Goal: Task Accomplishment & Management: Complete application form

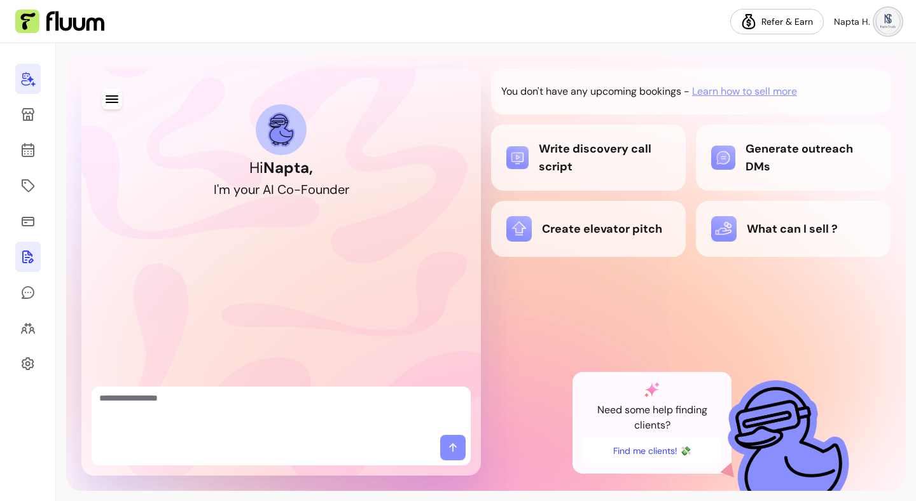
click at [30, 258] on icon at bounding box center [27, 256] width 15 height 15
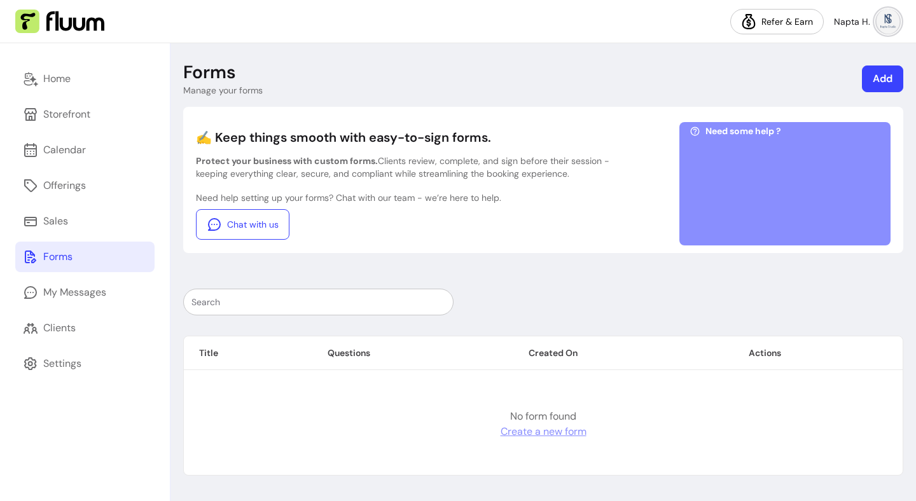
click at [576, 435] on link "Create a new form" at bounding box center [543, 431] width 86 height 15
select select "*"
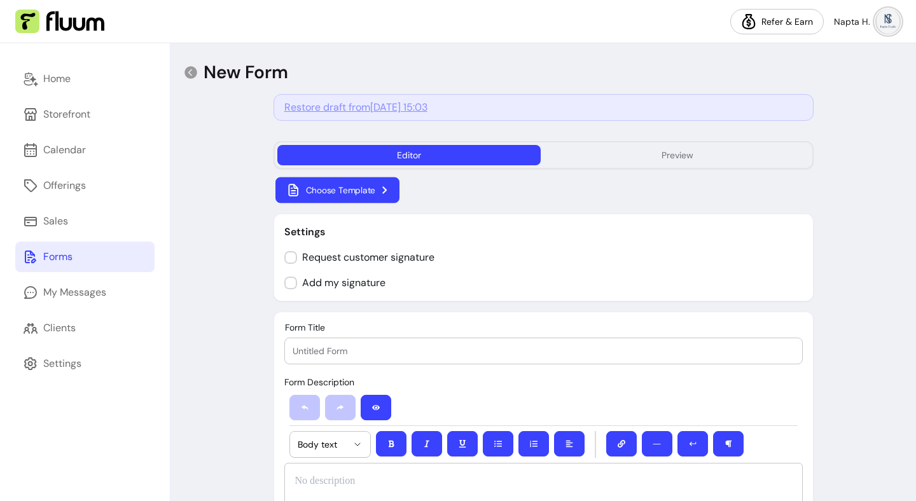
click at [304, 195] on button "Choose Template" at bounding box center [337, 190] width 124 height 26
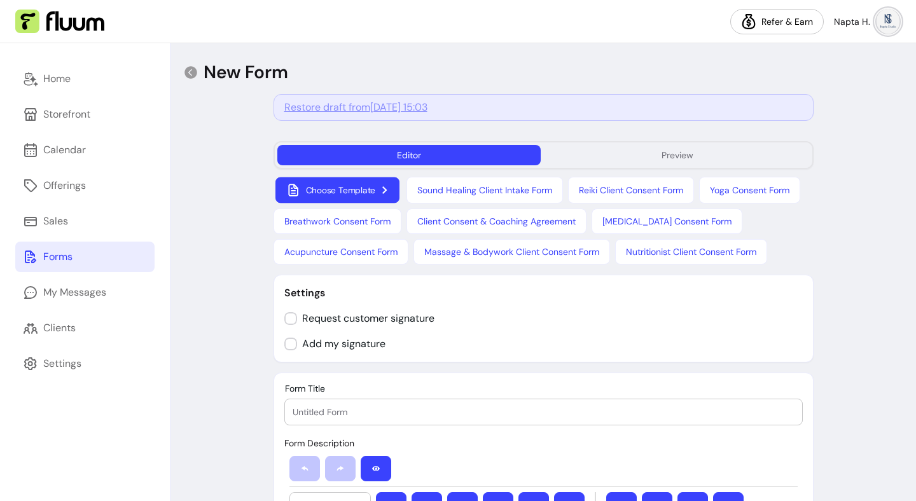
click at [363, 191] on button "Choose Template" at bounding box center [337, 190] width 124 height 26
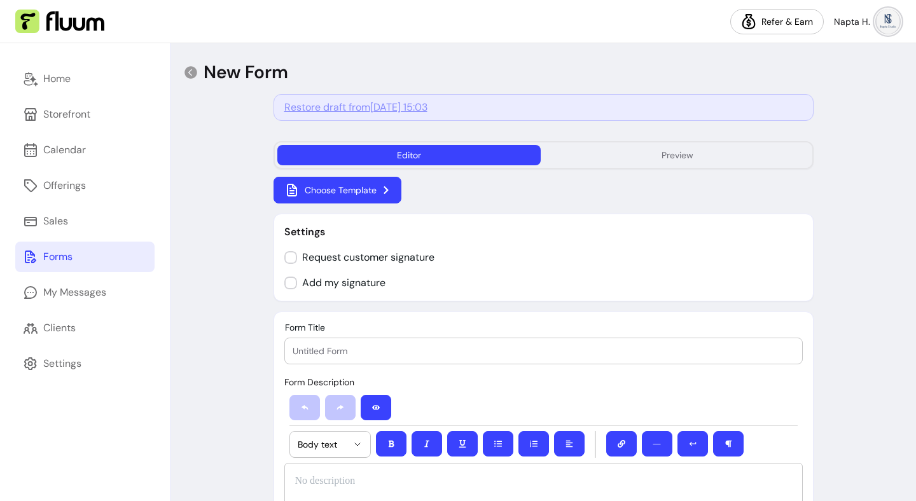
click at [374, 352] on input "Form Title" at bounding box center [544, 351] width 502 height 13
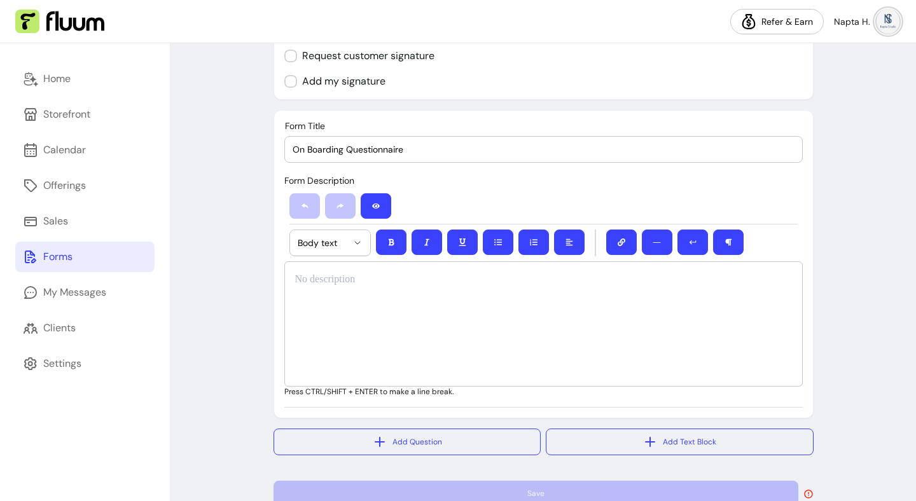
scroll to position [181, 0]
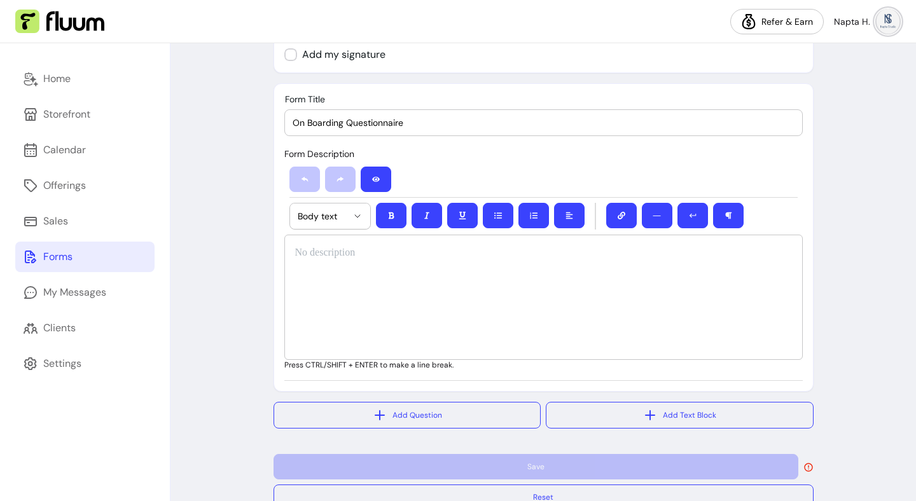
type input "On Boarding Questionnaire"
click at [366, 267] on div at bounding box center [543, 297] width 518 height 125
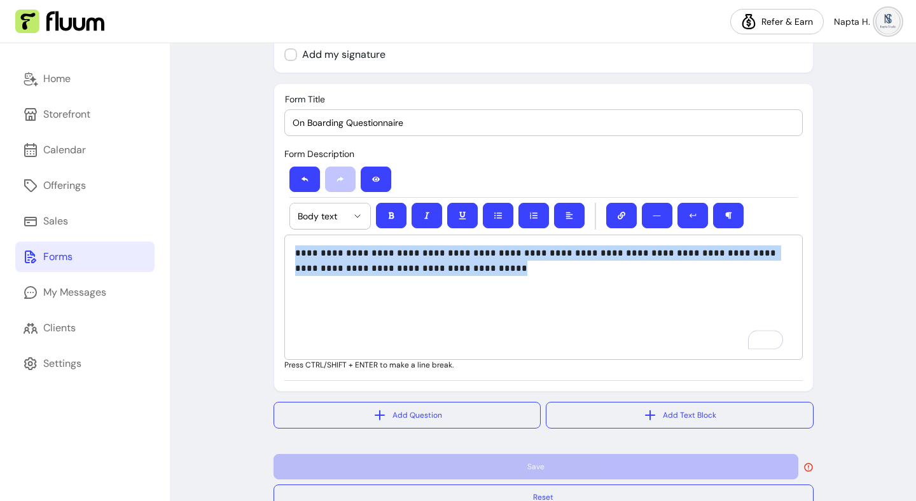
drag, startPoint x: 484, startPoint y: 271, endPoint x: 282, endPoint y: 255, distance: 202.8
click at [282, 255] on html "**********" at bounding box center [458, 250] width 916 height 501
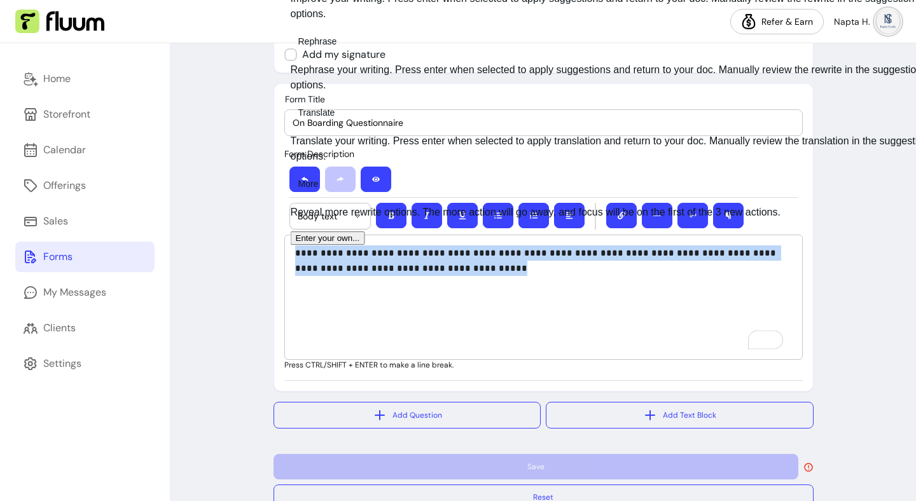
copy span "**********"
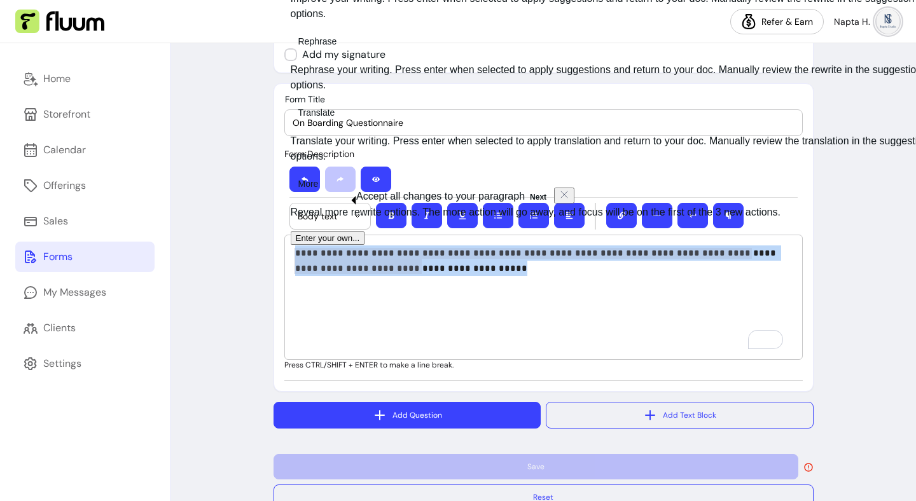
click at [449, 423] on button "Add Question" at bounding box center [407, 415] width 268 height 27
select select "****"
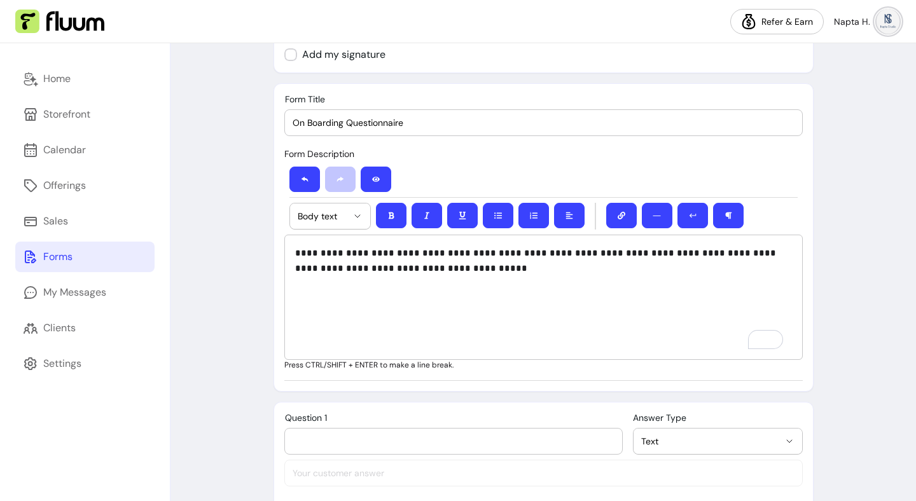
click at [410, 440] on input "Question 1" at bounding box center [454, 441] width 322 height 13
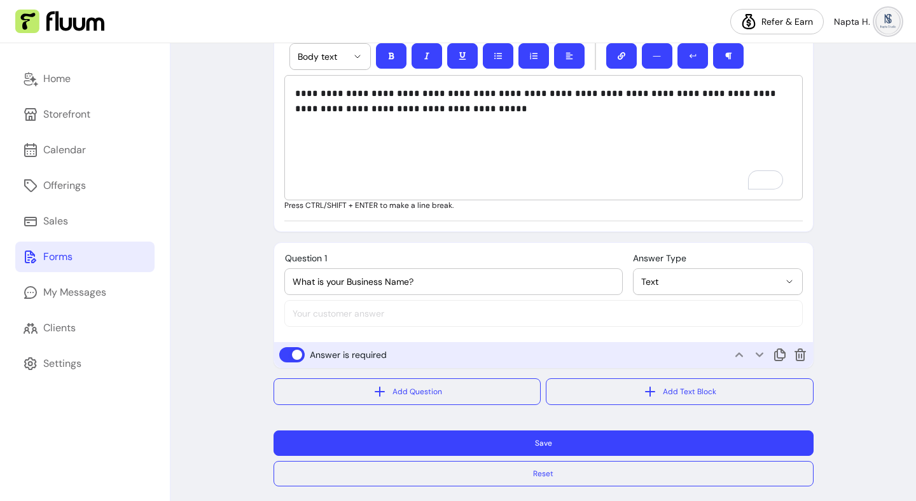
scroll to position [350, 0]
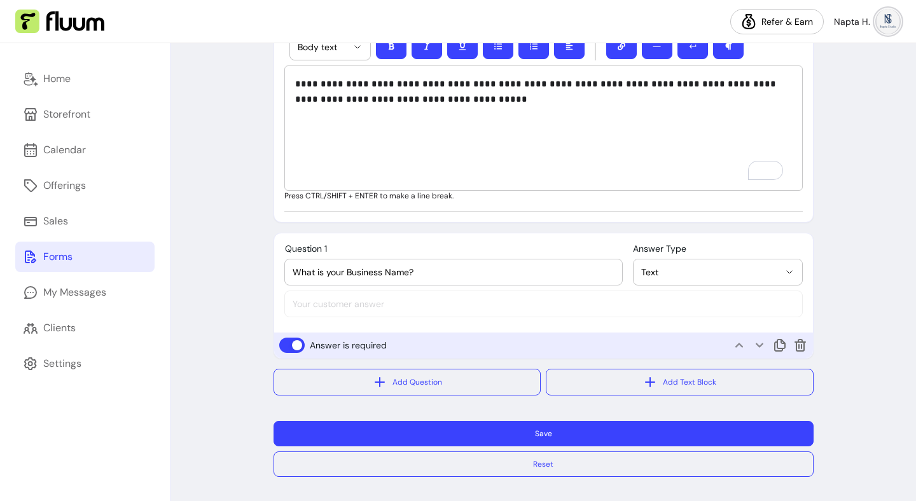
type input "What is your Business Name?"
click at [532, 434] on button "Save" at bounding box center [543, 433] width 540 height 25
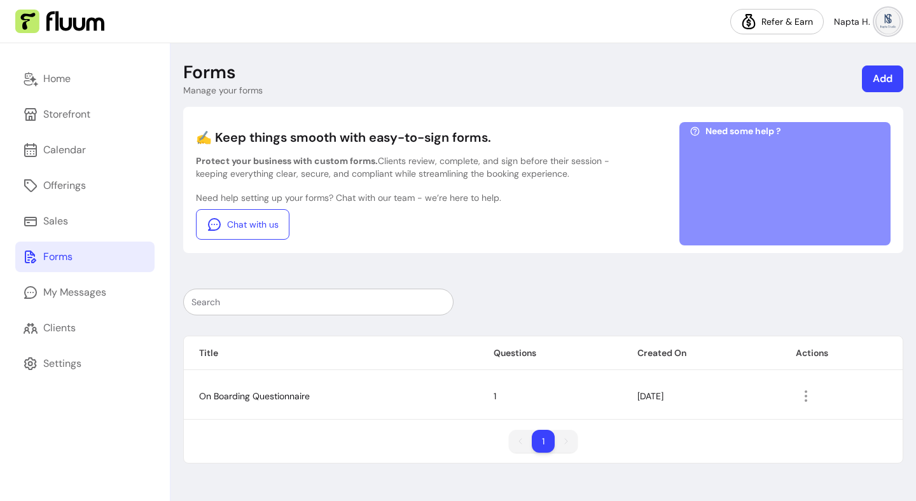
click at [317, 400] on td "On Boarding Questionnaire" at bounding box center [331, 396] width 294 height 46
click at [369, 399] on td "On Boarding Questionnaire" at bounding box center [331, 396] width 294 height 46
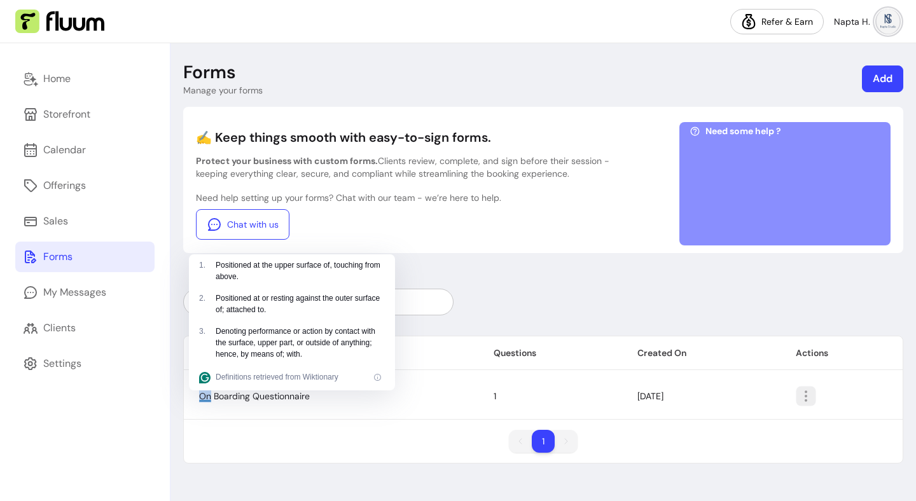
click at [806, 396] on icon "button" at bounding box center [806, 396] width 15 height 15
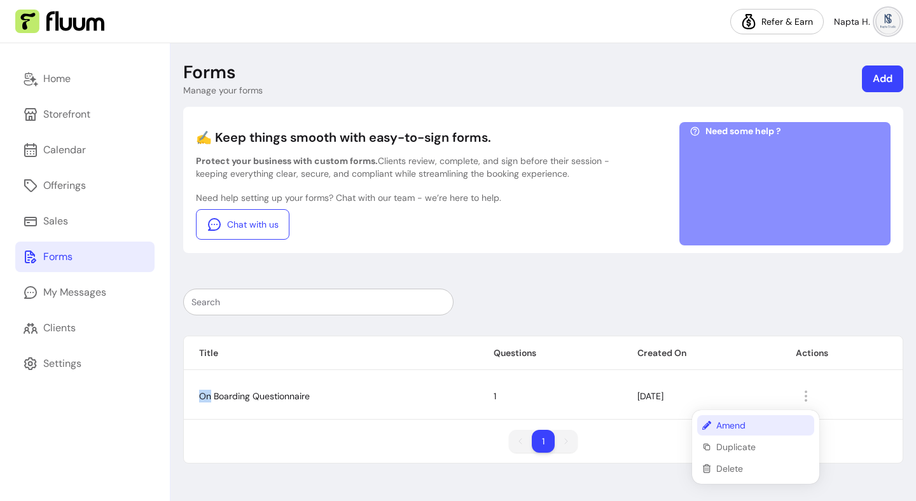
click at [761, 425] on span "Amend" at bounding box center [762, 425] width 93 height 13
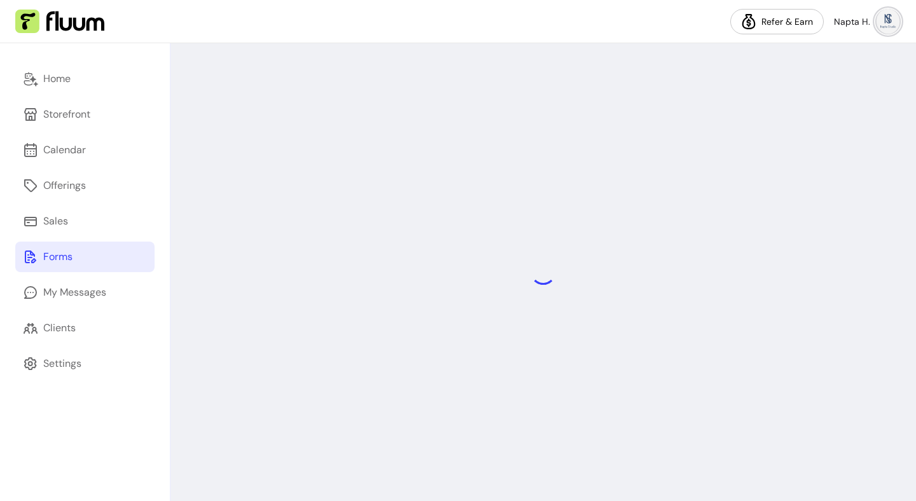
select select "*"
select select "****"
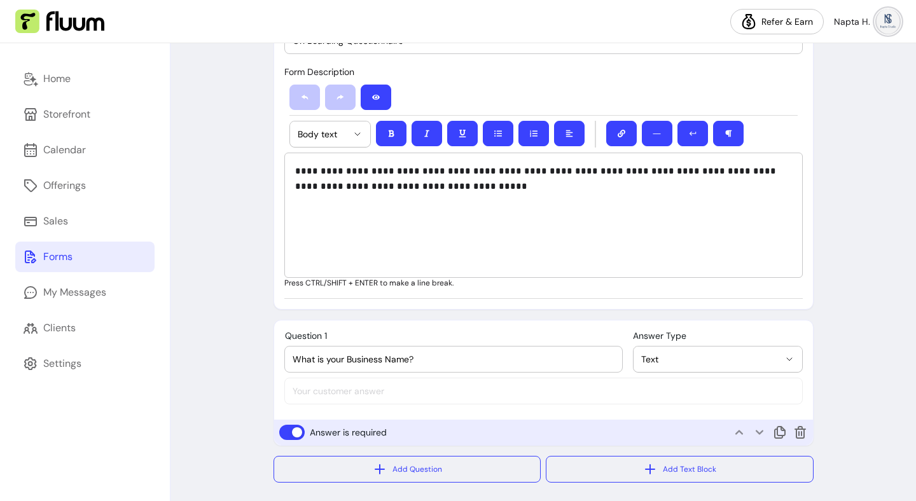
scroll to position [352, 0]
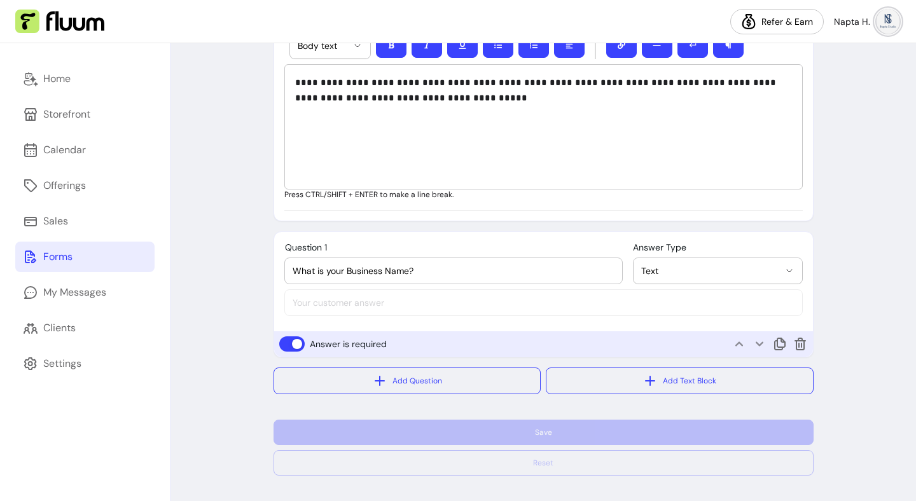
click at [471, 306] on div "**********" at bounding box center [543, 279] width 539 height 94
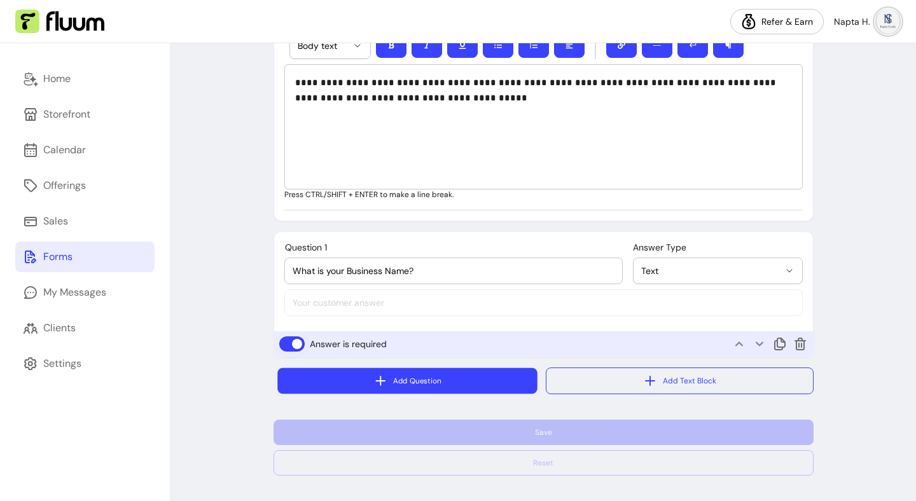
click at [433, 381] on button "Add Question" at bounding box center [406, 381] width 259 height 26
select select "****"
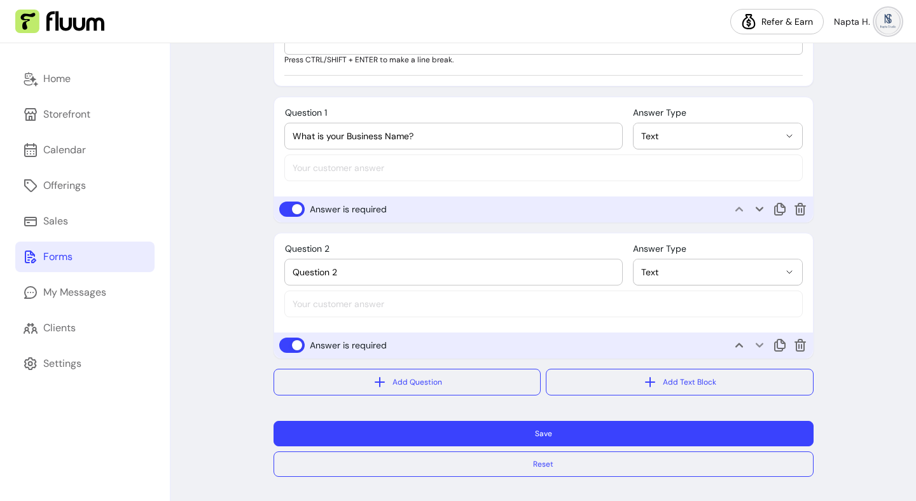
scroll to position [488, 0]
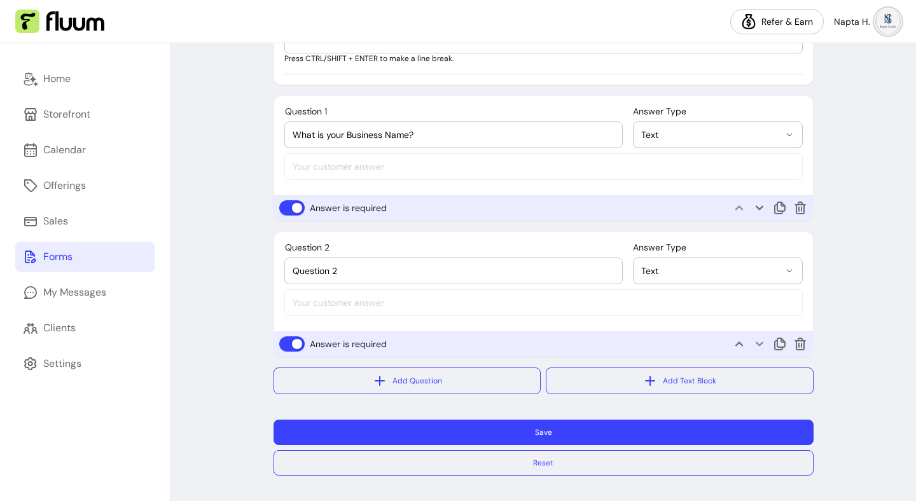
click at [401, 285] on div "**********" at bounding box center [543, 279] width 539 height 94
click at [401, 279] on div "Question 2" at bounding box center [454, 270] width 322 height 25
paste input "What does your business do in one sentence?"
type input "What does your business do in one sentence?"
click at [504, 308] on div "**********" at bounding box center [543, 279] width 539 height 94
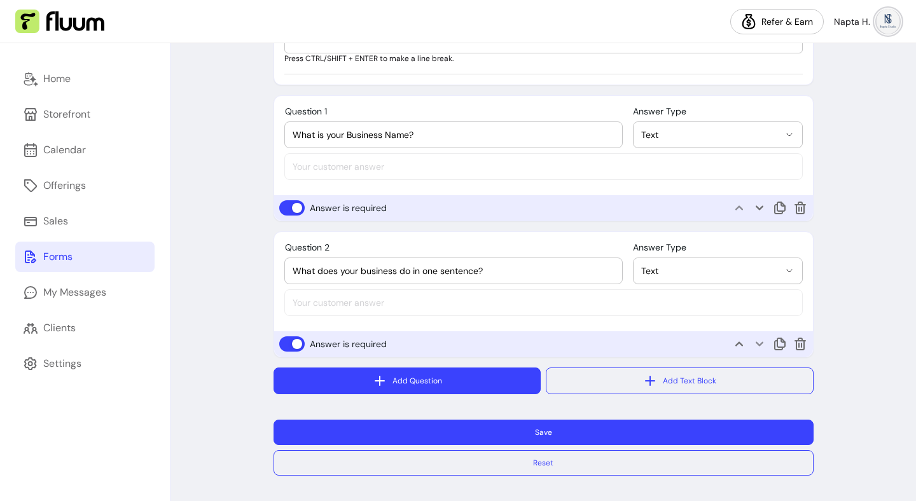
click at [408, 388] on button "Add Question" at bounding box center [407, 381] width 268 height 27
select select "****"
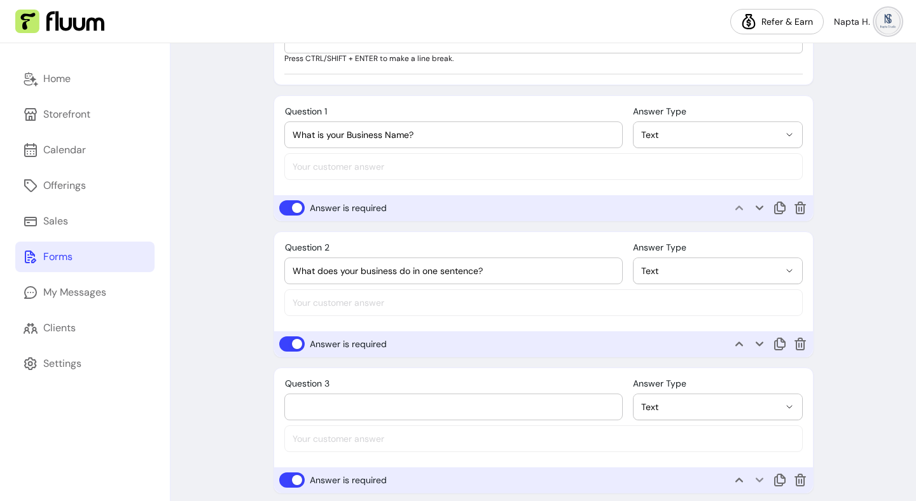
click at [347, 413] on input "Question 3" at bounding box center [454, 407] width 322 height 13
paste input "Do you have a tagline/slogan? (optional)"
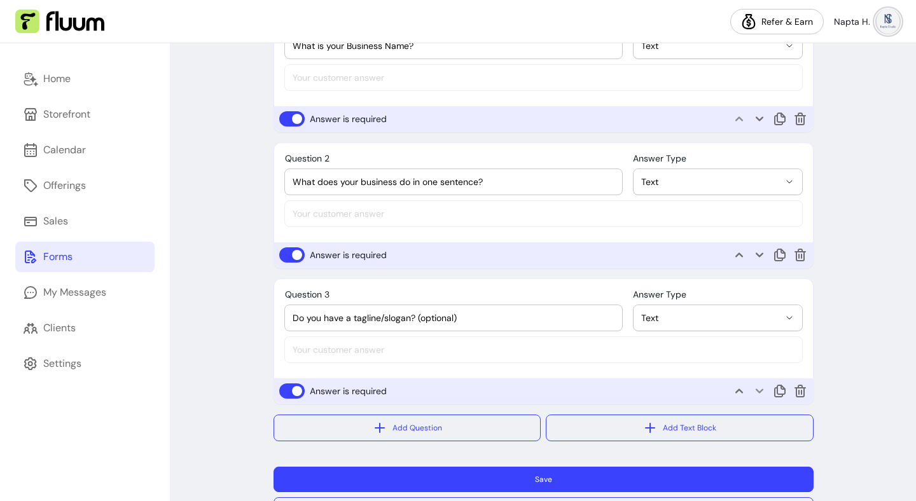
scroll to position [581, 0]
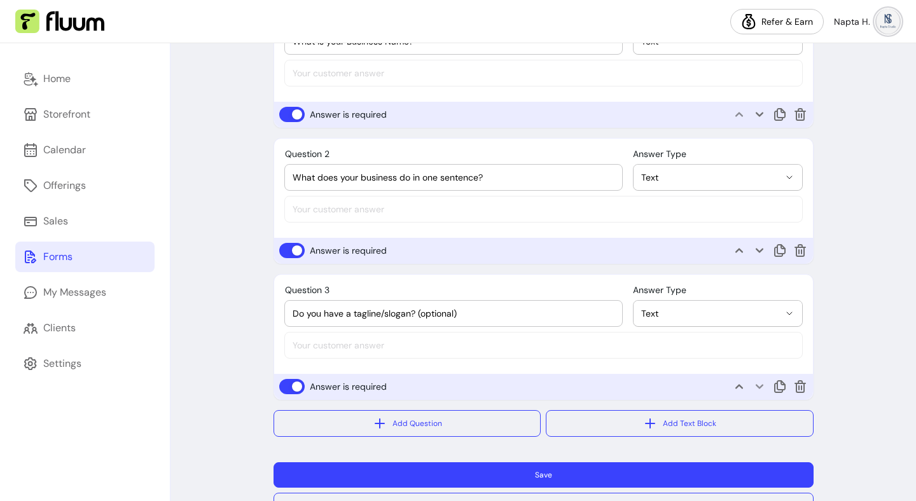
type input "Do you have a tagline/slogan? (optional)"
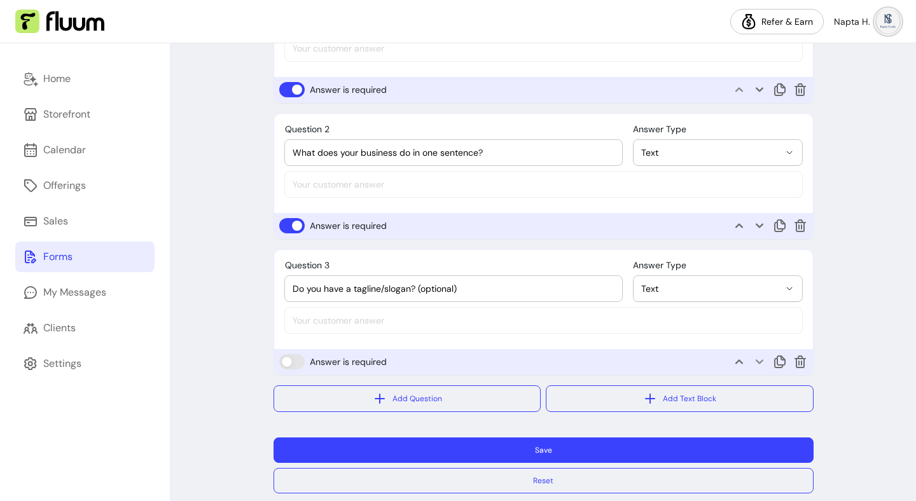
scroll to position [617, 0]
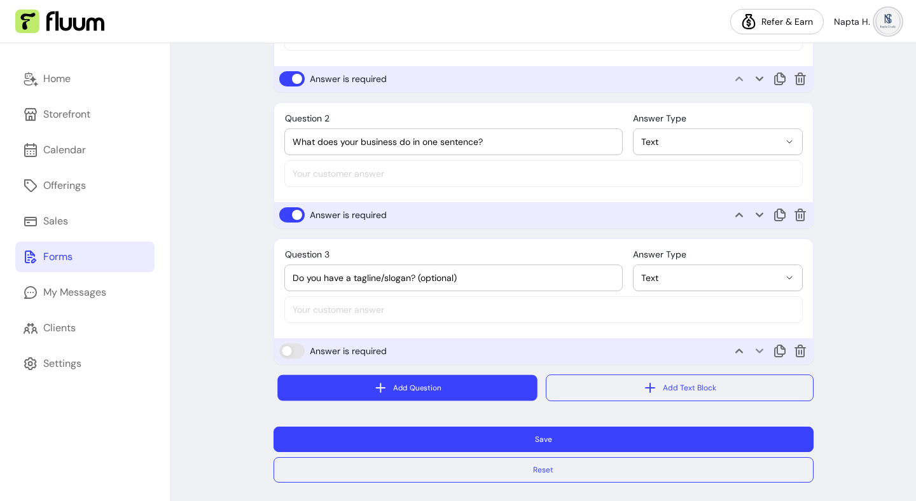
click at [458, 387] on button "Add Question" at bounding box center [406, 388] width 259 height 26
select select "****"
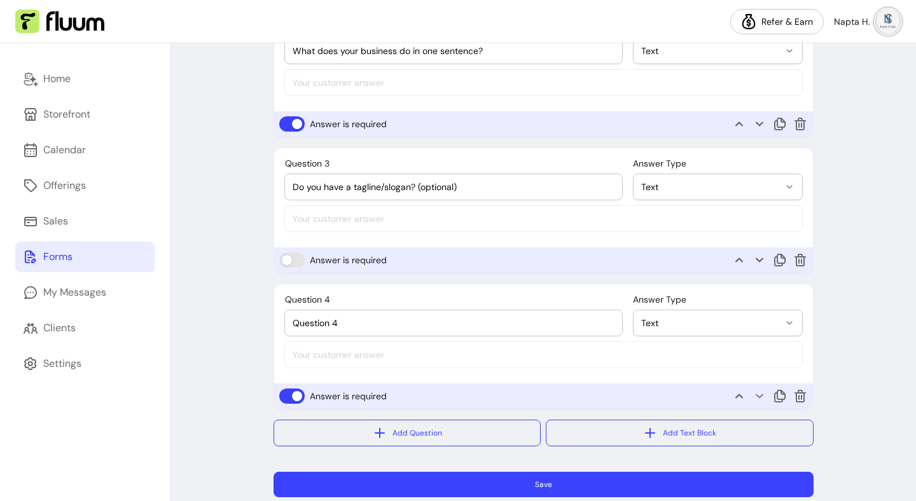
scroll to position [760, 0]
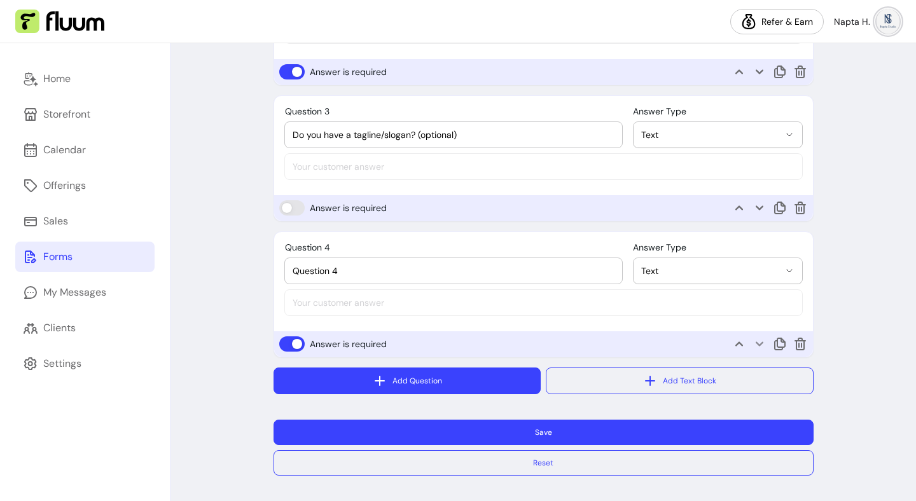
drag, startPoint x: 443, startPoint y: 435, endPoint x: 415, endPoint y: 390, distance: 53.1
click at [415, 390] on div "Add Question Add Text Block Save Reset" at bounding box center [543, 422] width 540 height 108
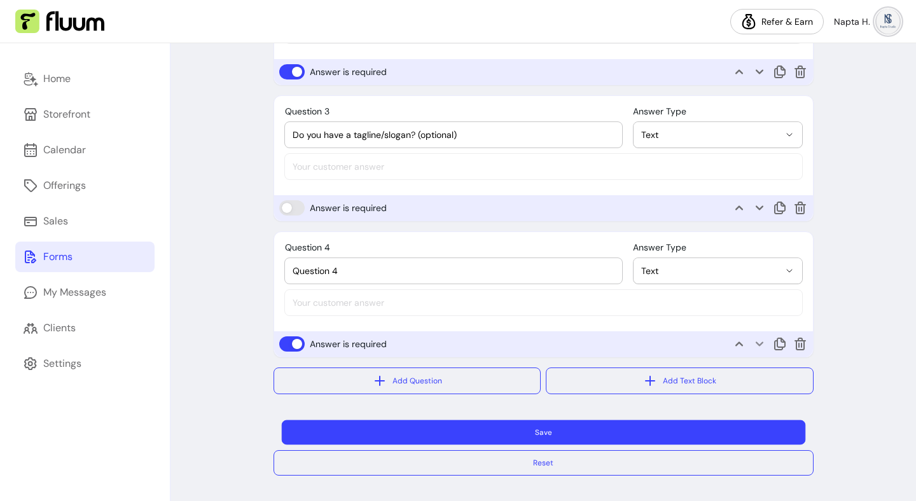
click at [413, 427] on button "Save" at bounding box center [543, 432] width 524 height 25
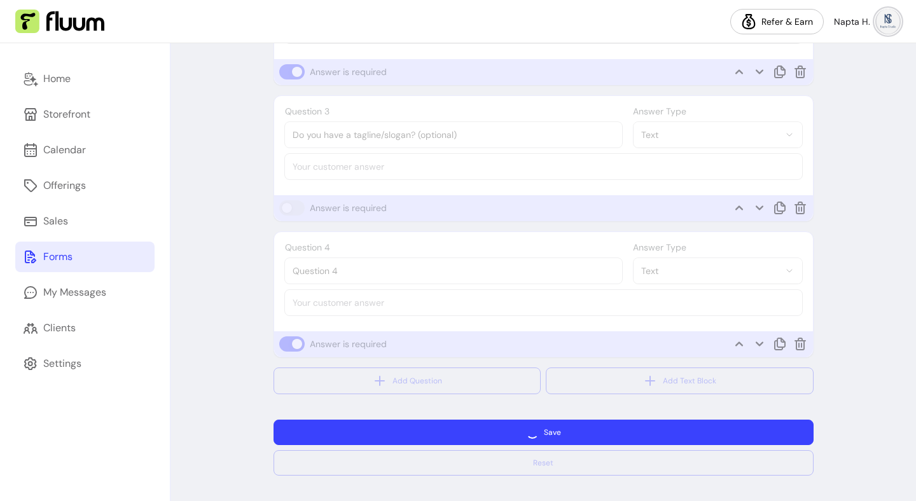
scroll to position [687, 0]
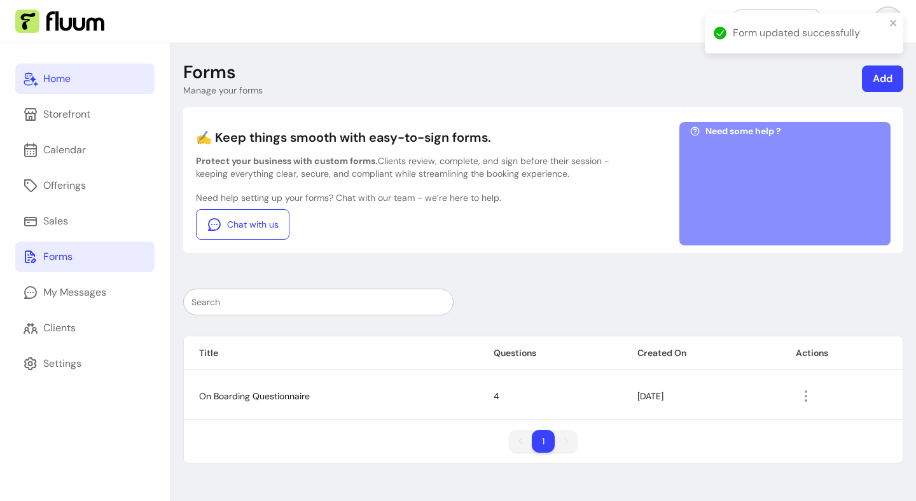
click at [93, 77] on link "Home" at bounding box center [84, 79] width 139 height 31
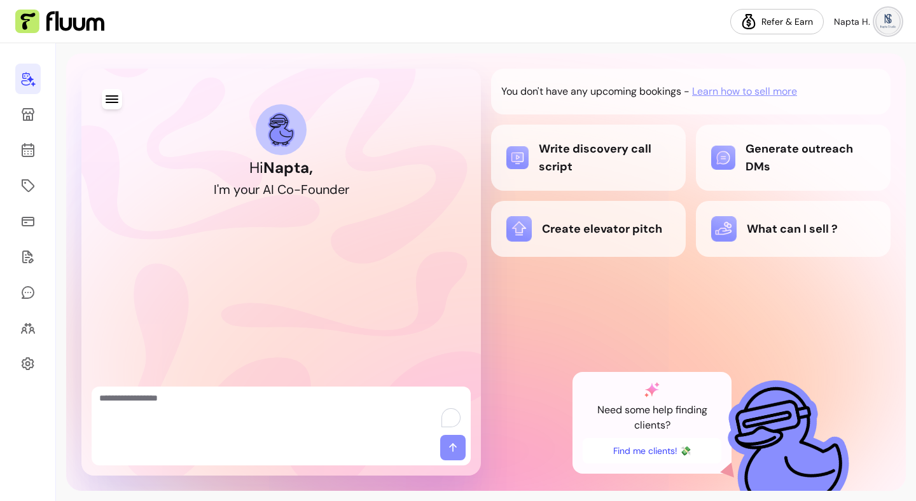
click at [146, 403] on textarea "To enrich screen reader interactions, please activate Accessibility in Grammarl…" at bounding box center [281, 411] width 364 height 38
type textarea "**********"
click at [111, 102] on icon "button" at bounding box center [112, 99] width 12 height 8
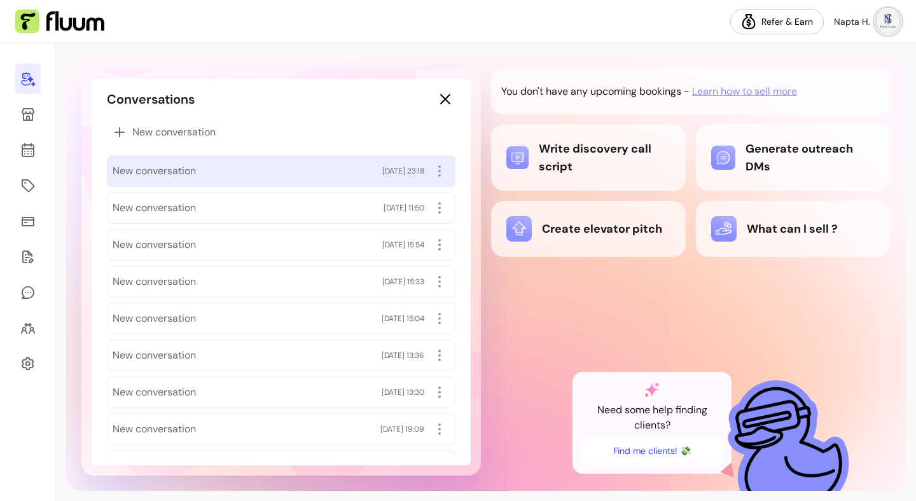
click at [260, 177] on div "New conversation [DATE] 23:18" at bounding box center [281, 171] width 337 height 20
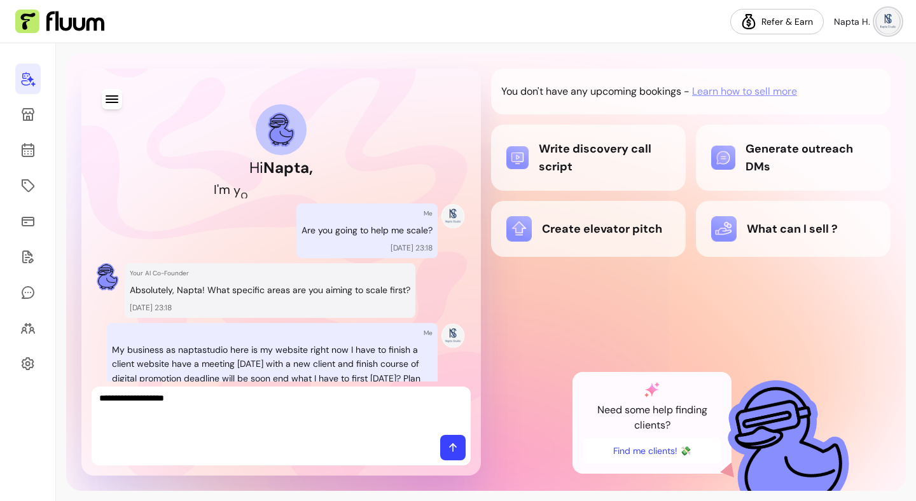
scroll to position [1344, 0]
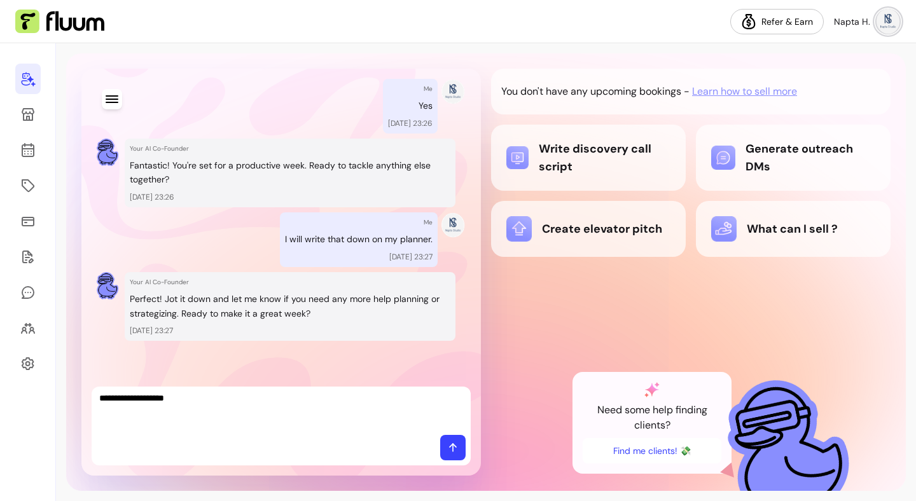
click at [238, 409] on textarea "**********" at bounding box center [281, 411] width 364 height 38
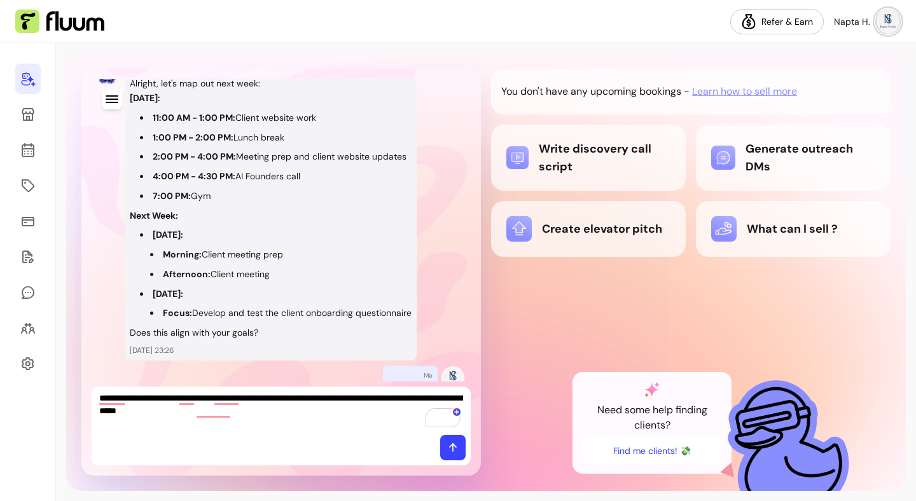
scroll to position [1062, 0]
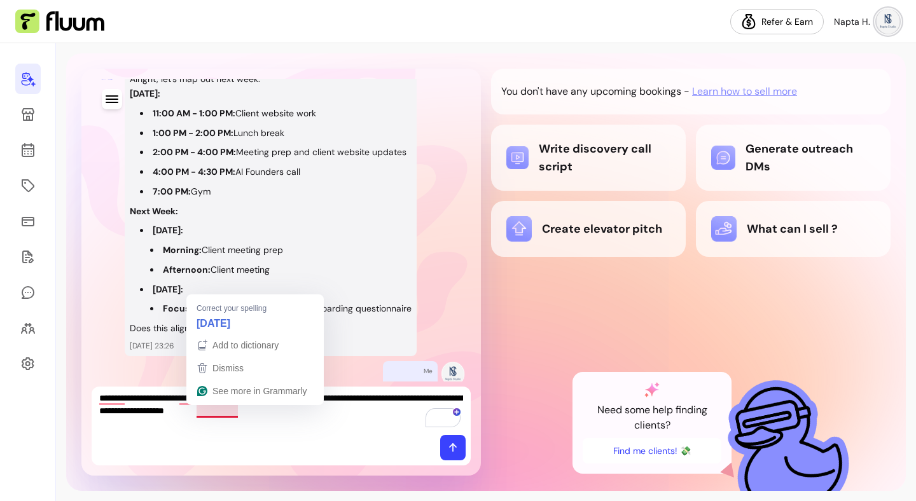
click at [236, 411] on textarea "**********" at bounding box center [281, 411] width 364 height 38
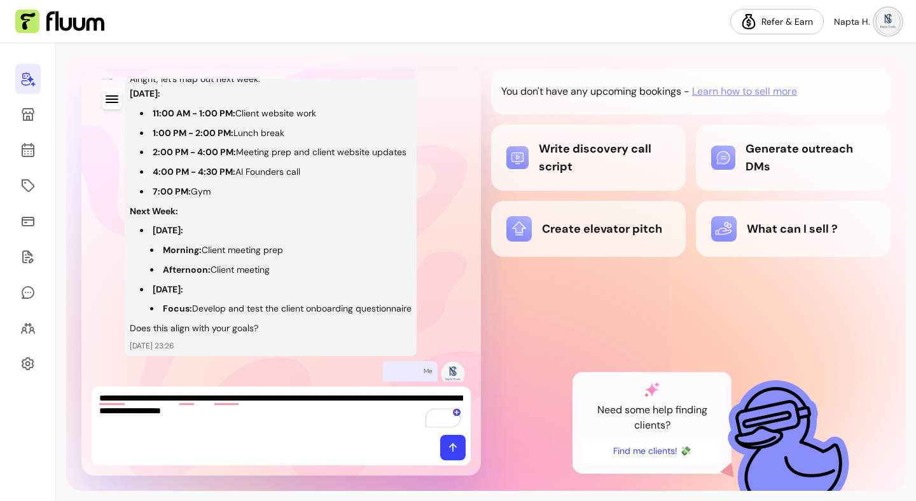
click at [281, 416] on textarea "**********" at bounding box center [281, 411] width 364 height 38
type textarea "**********"
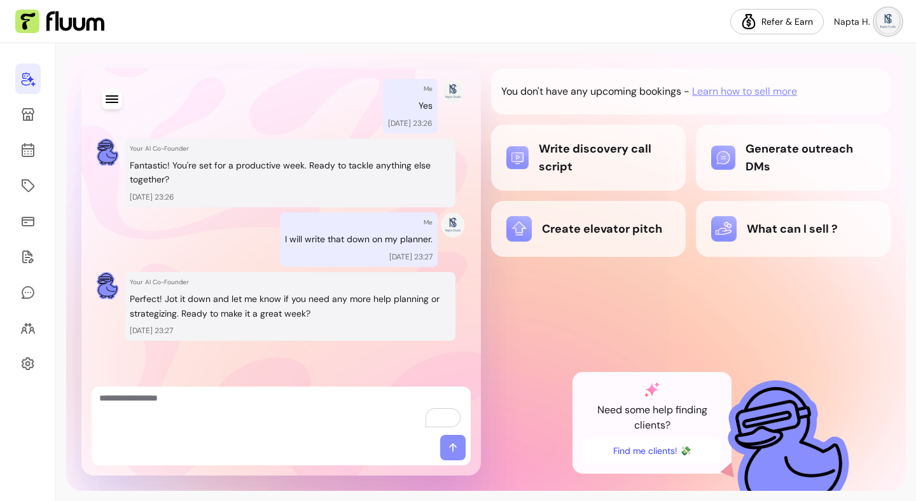
scroll to position [1649, 0]
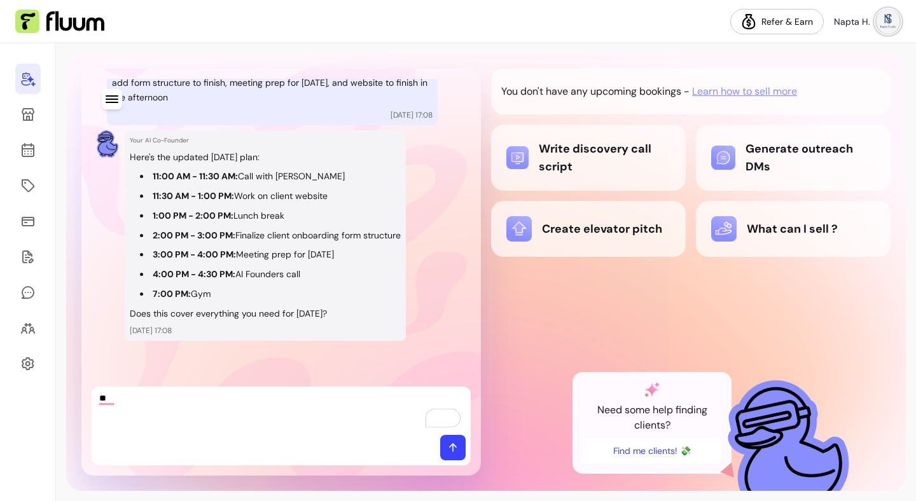
type textarea "*"
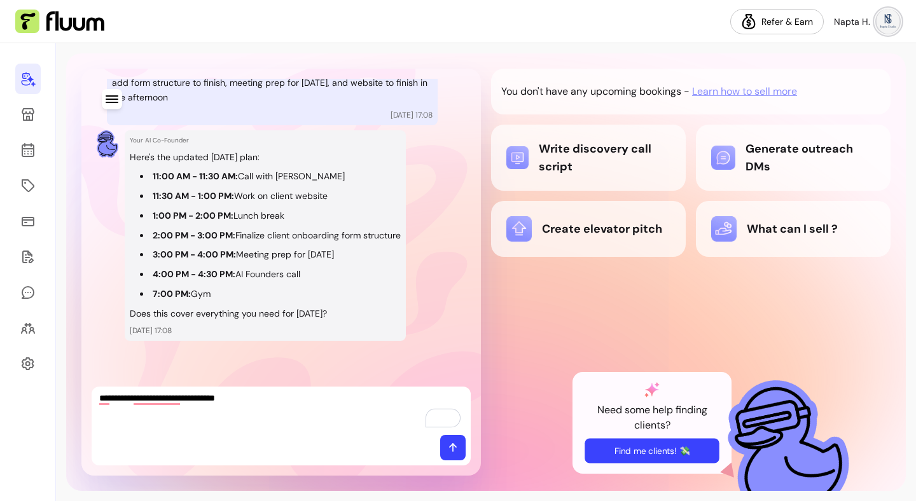
click at [651, 456] on button "Find me clients! 💸" at bounding box center [651, 450] width 134 height 25
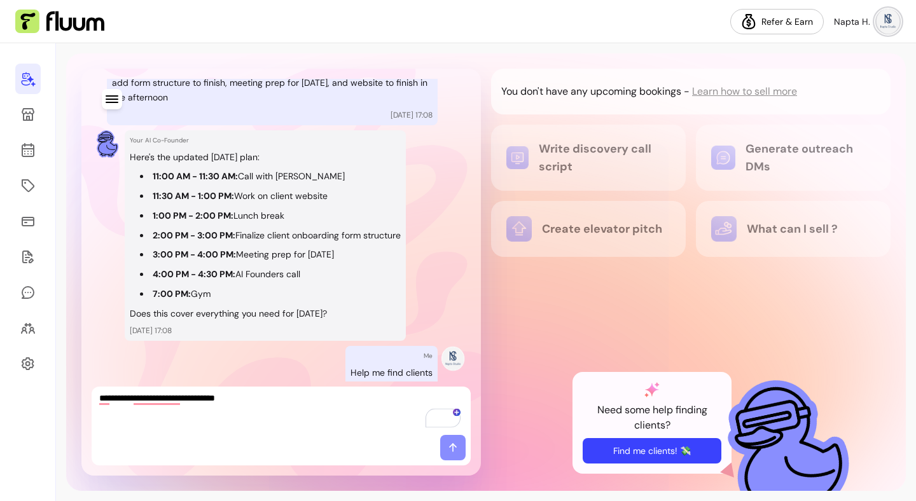
scroll to position [1709, 0]
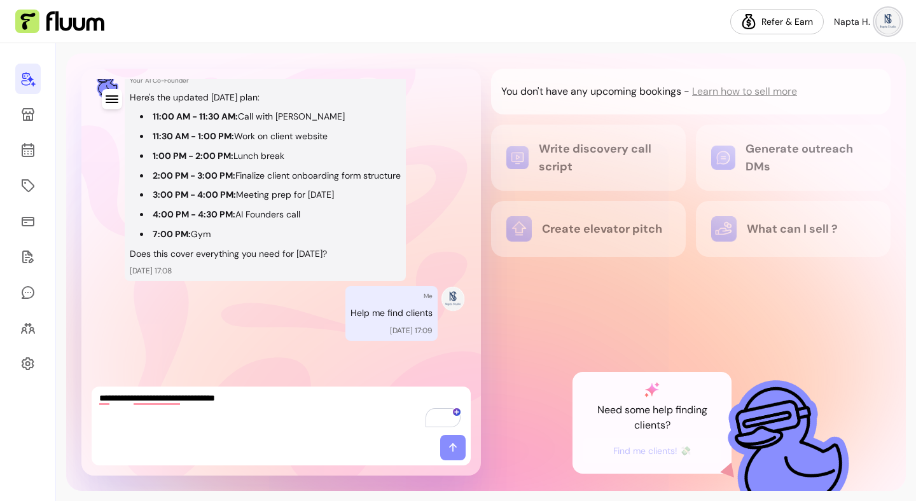
click at [294, 408] on textarea "**********" at bounding box center [281, 411] width 364 height 38
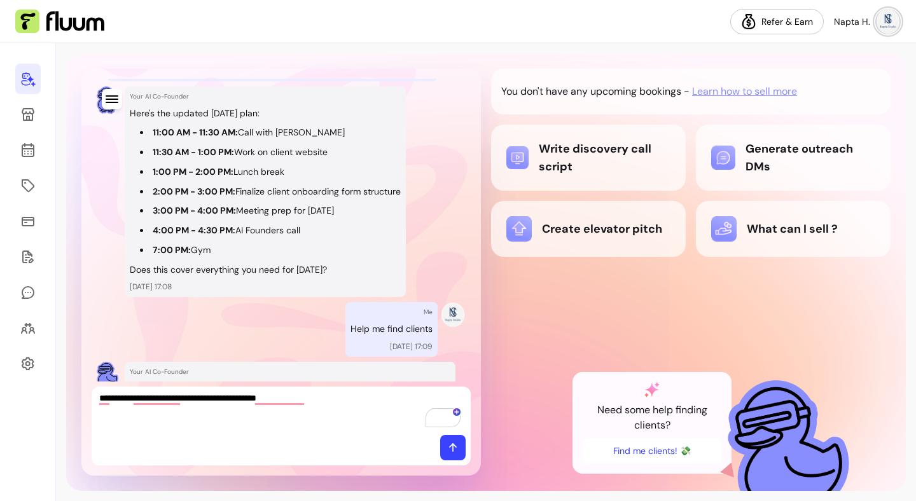
scroll to position [1710, 0]
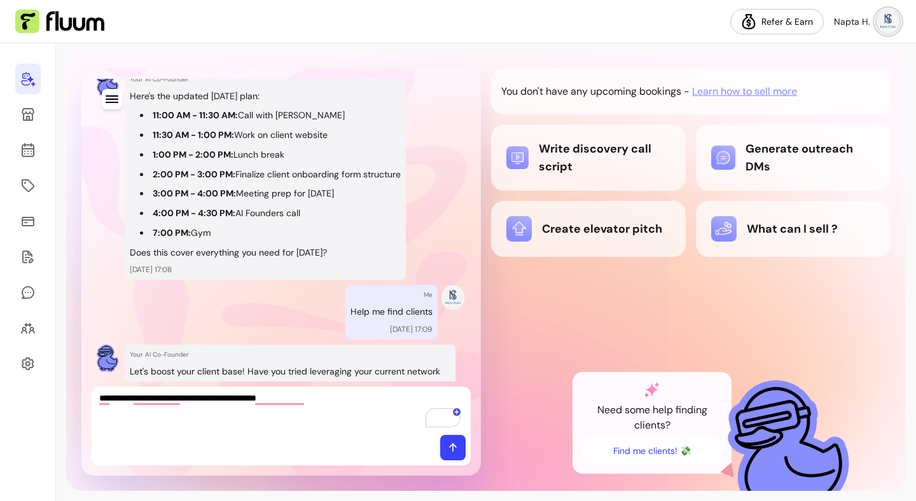
click at [331, 397] on textarea "**********" at bounding box center [281, 411] width 364 height 38
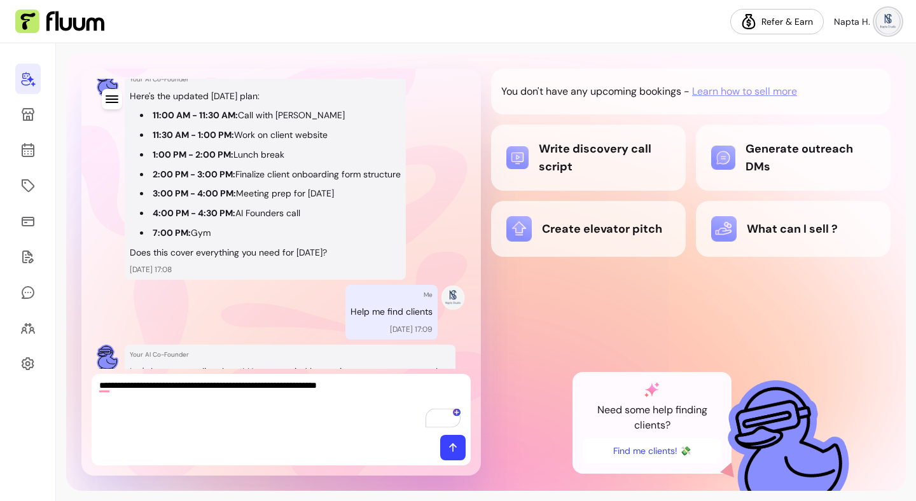
type textarea "**********"
click at [450, 452] on icon at bounding box center [452, 447] width 13 height 13
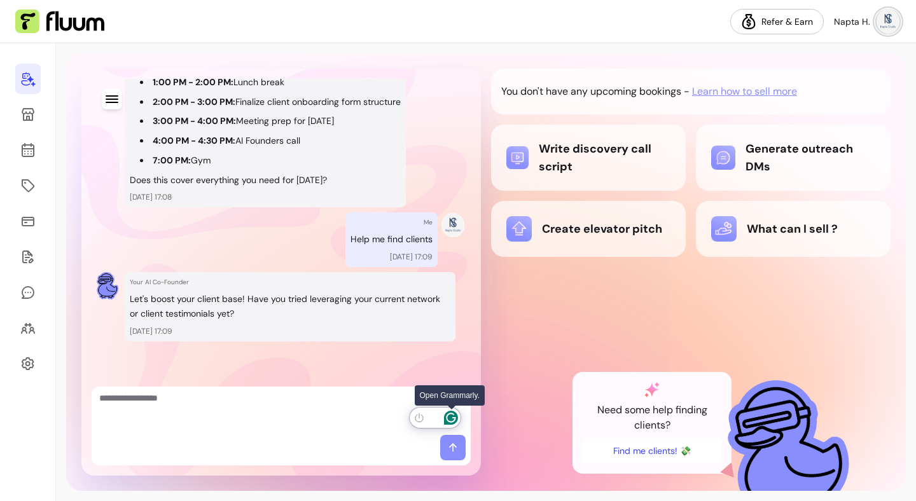
scroll to position [2058, 0]
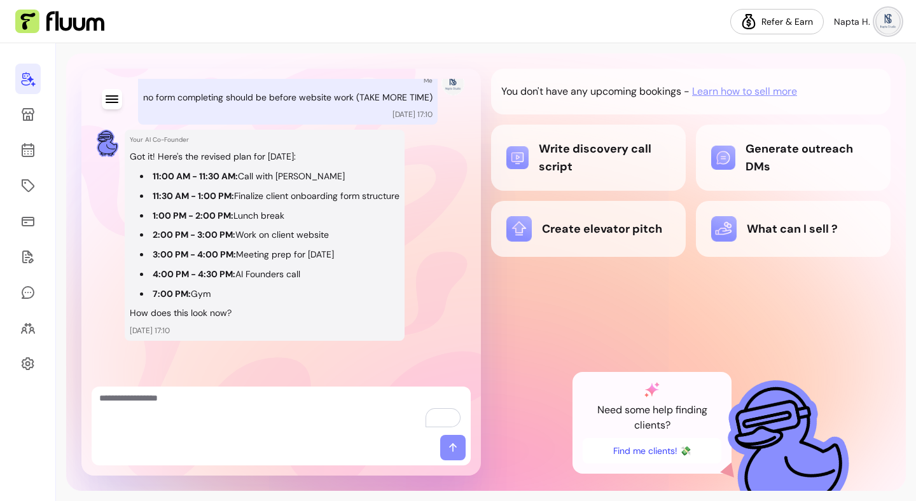
click at [198, 408] on textarea "**********" at bounding box center [281, 411] width 364 height 38
click at [32, 146] on icon at bounding box center [27, 149] width 15 height 15
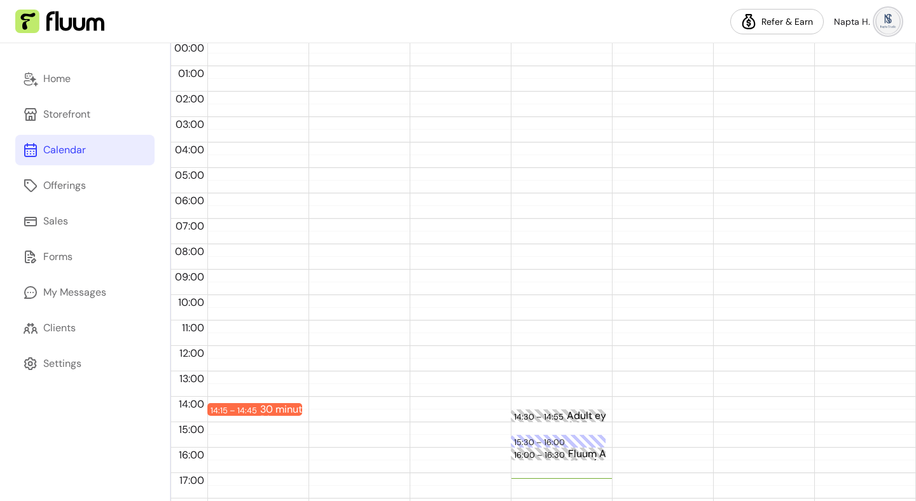
scroll to position [235, 0]
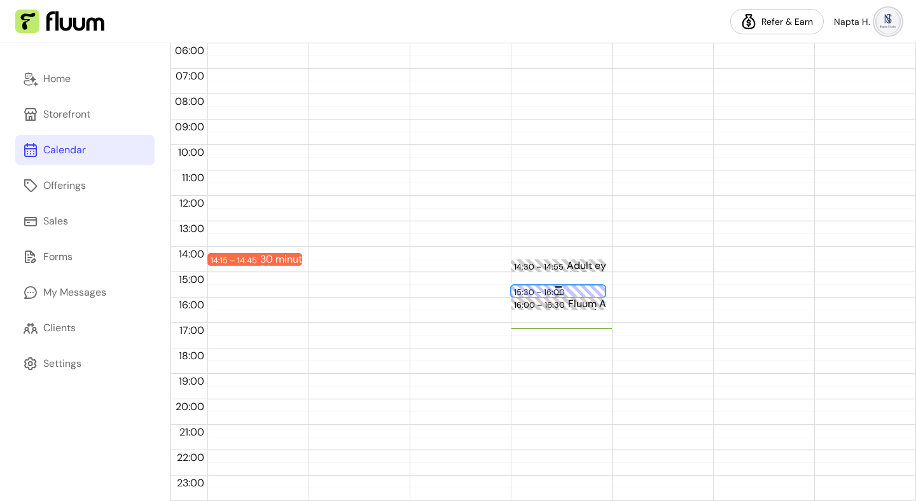
click at [568, 285] on div "15:30 – 16:00 Blocked time" at bounding box center [558, 291] width 95 height 13
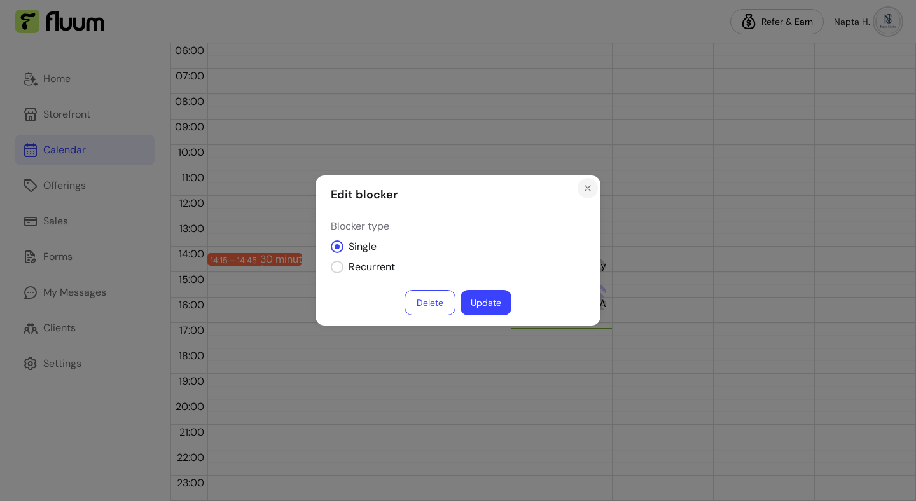
click at [591, 189] on icon "Close" at bounding box center [587, 188] width 10 height 10
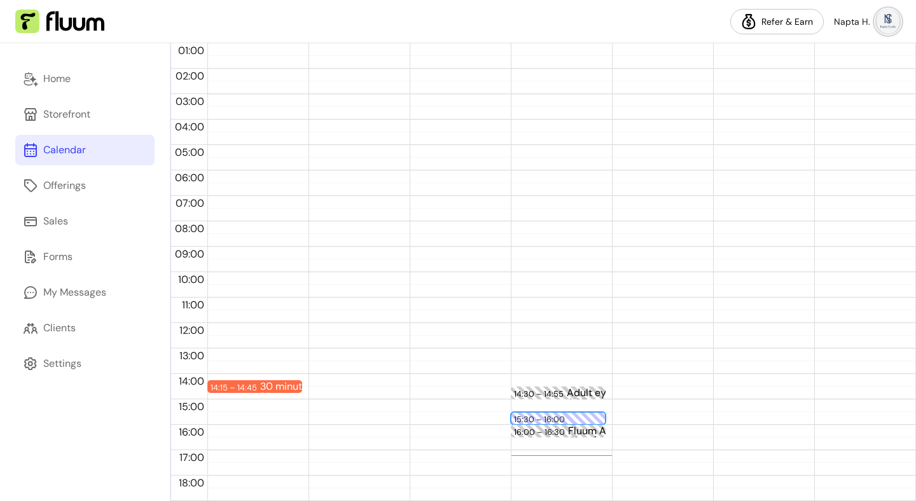
scroll to position [113, 0]
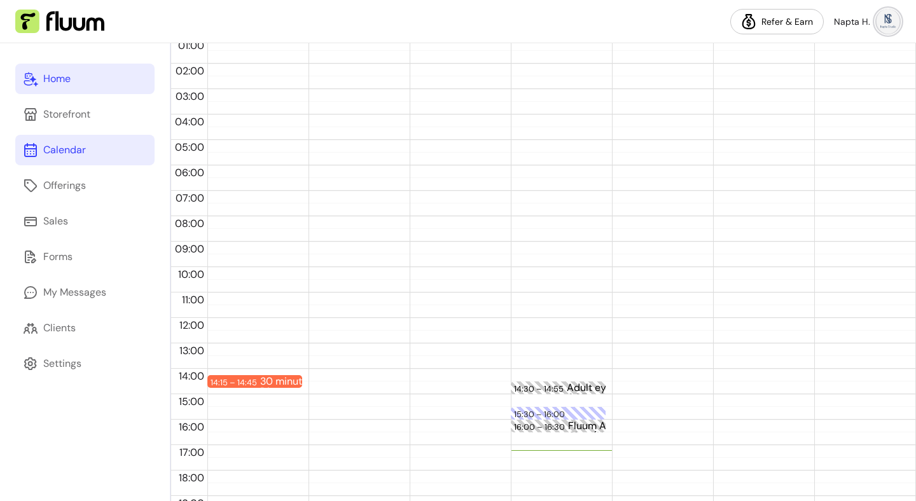
click at [94, 81] on link "Home" at bounding box center [84, 79] width 139 height 31
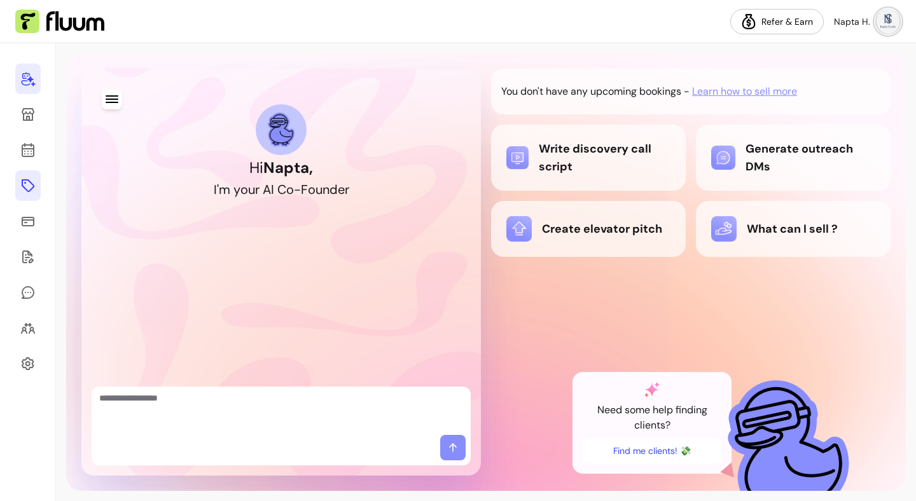
click at [32, 189] on icon at bounding box center [27, 185] width 15 height 15
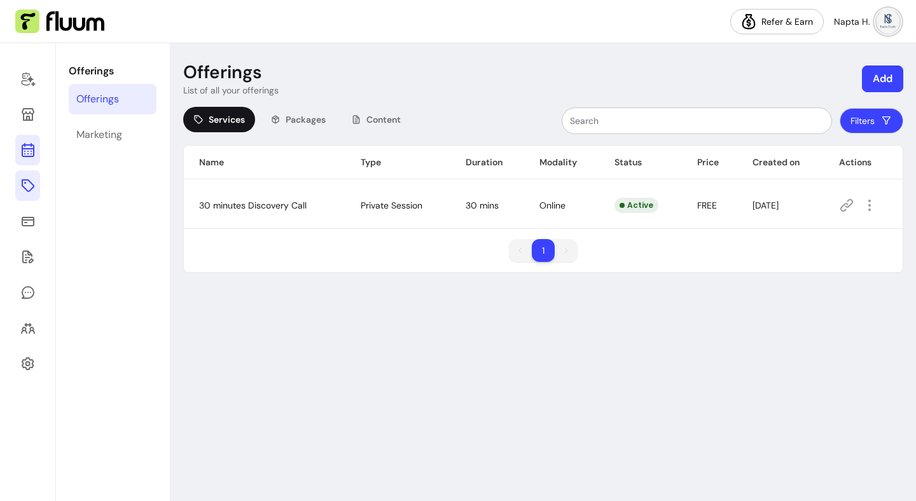
click at [27, 149] on icon at bounding box center [27, 149] width 15 height 15
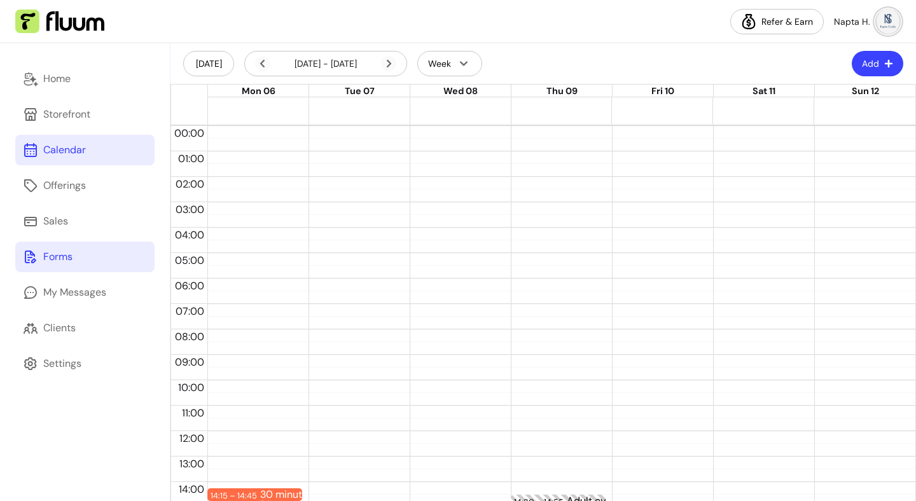
click at [76, 261] on link "Forms" at bounding box center [84, 257] width 139 height 31
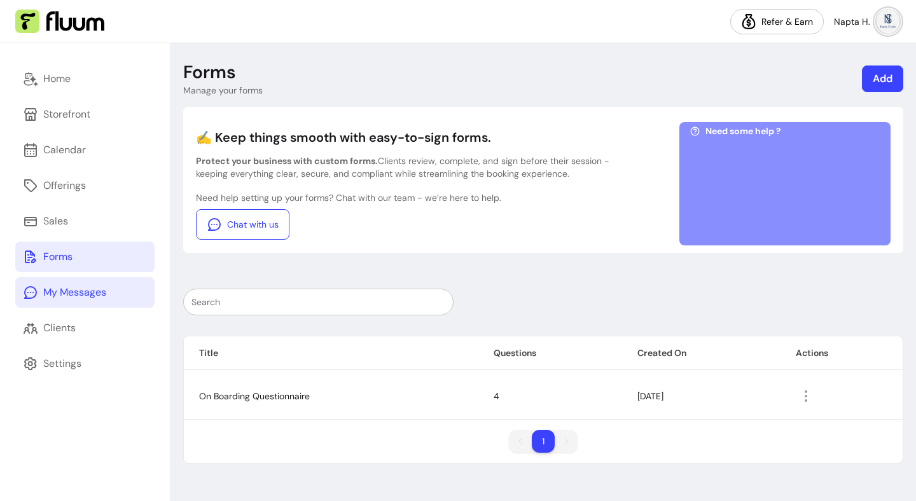
click at [97, 298] on div "My Messages" at bounding box center [74, 292] width 63 height 15
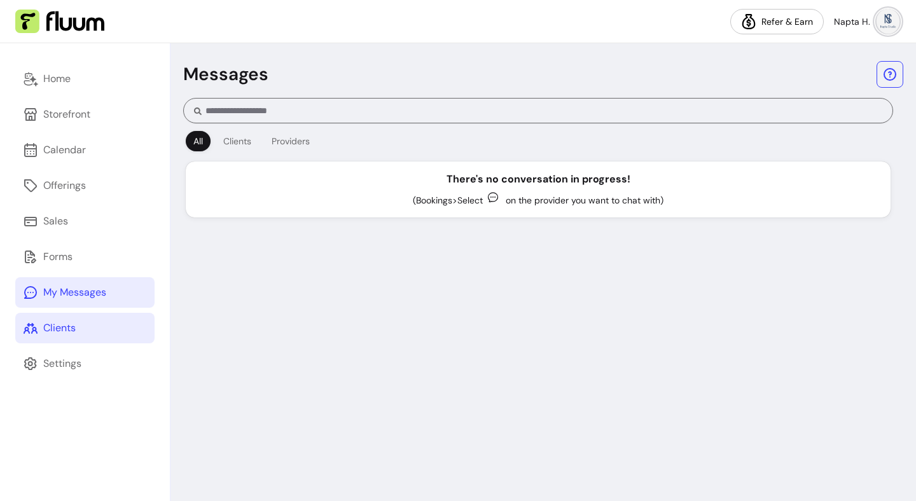
click at [99, 320] on link "Clients" at bounding box center [84, 328] width 139 height 31
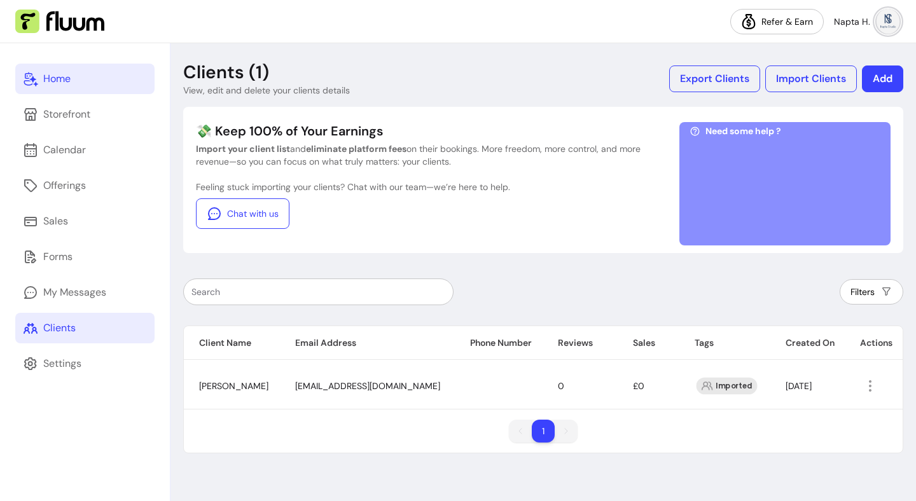
click at [68, 84] on div "Home" at bounding box center [56, 78] width 27 height 15
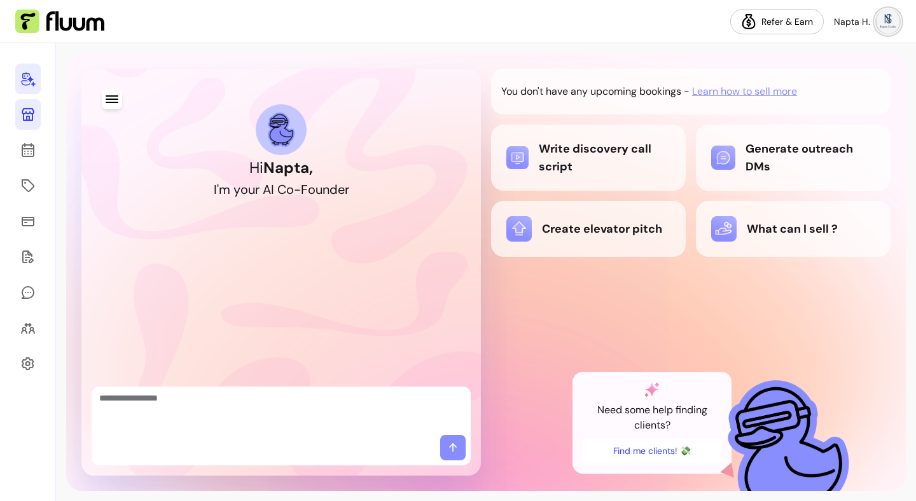
click at [39, 117] on link at bounding box center [27, 114] width 25 height 31
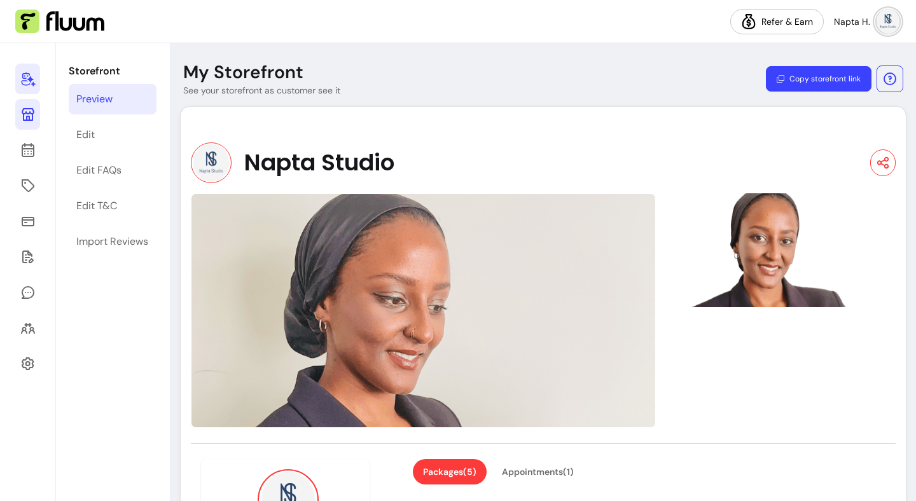
drag, startPoint x: 37, startPoint y: 153, endPoint x: 443, endPoint y: 266, distance: 421.2
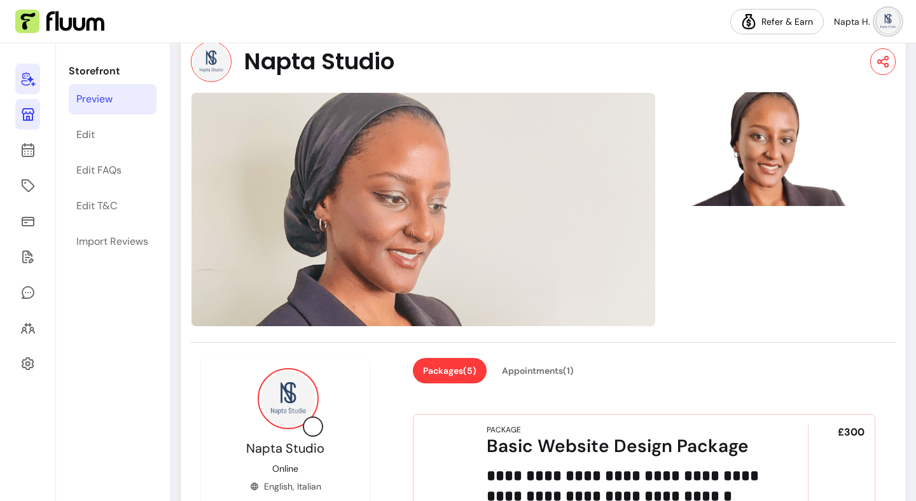
scroll to position [172, 0]
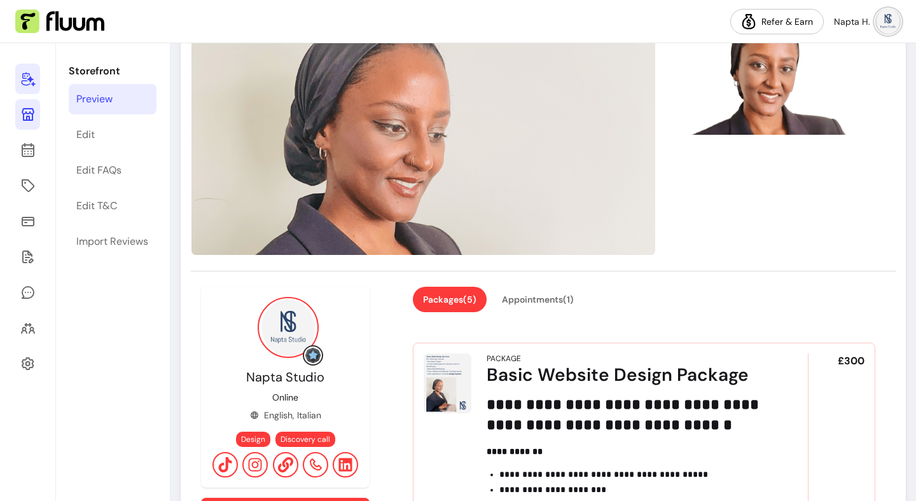
click at [783, 179] on div at bounding box center [543, 138] width 705 height 235
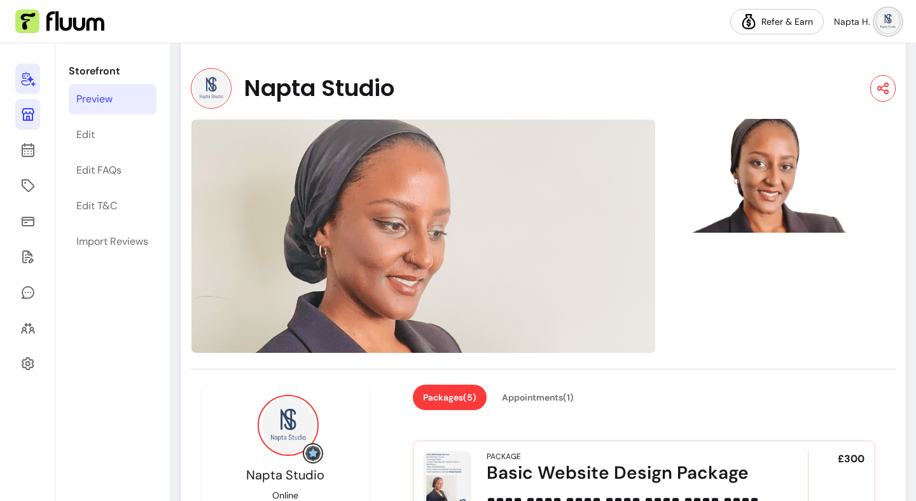
scroll to position [56, 0]
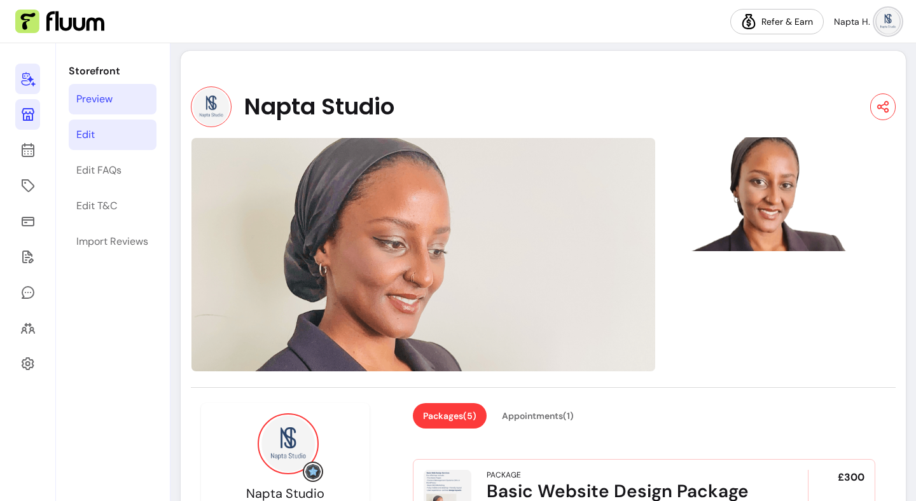
click at [88, 135] on div "Edit" at bounding box center [85, 134] width 18 height 15
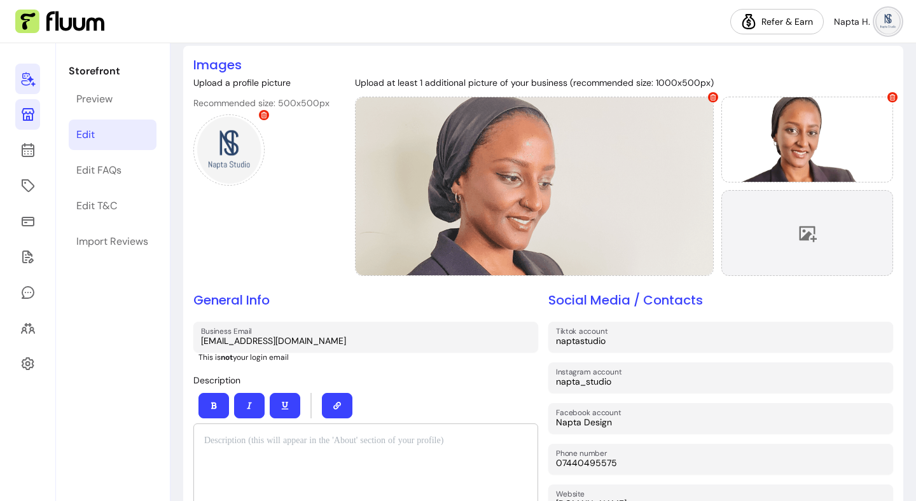
scroll to position [78, 0]
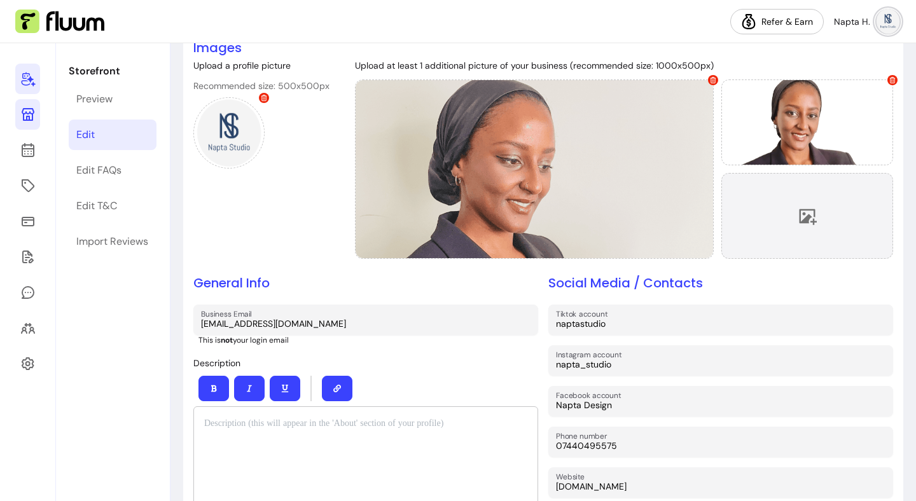
click at [836, 219] on div at bounding box center [807, 216] width 172 height 86
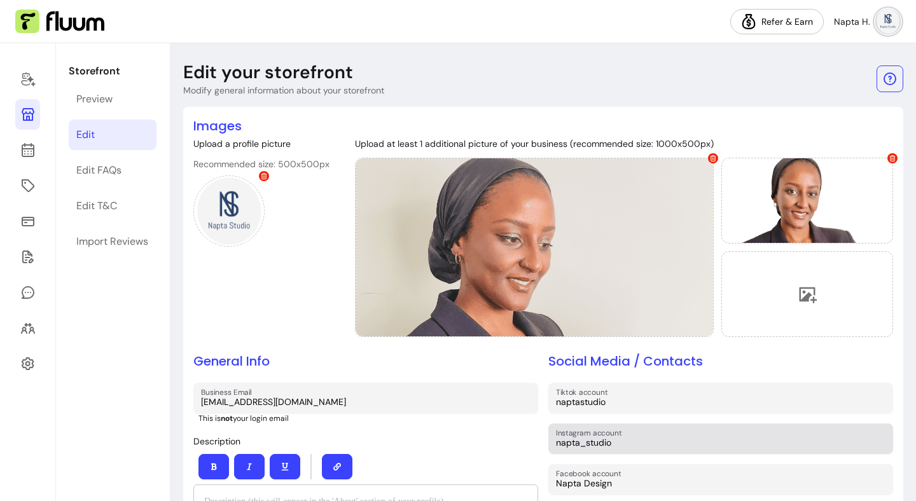
scroll to position [78, 0]
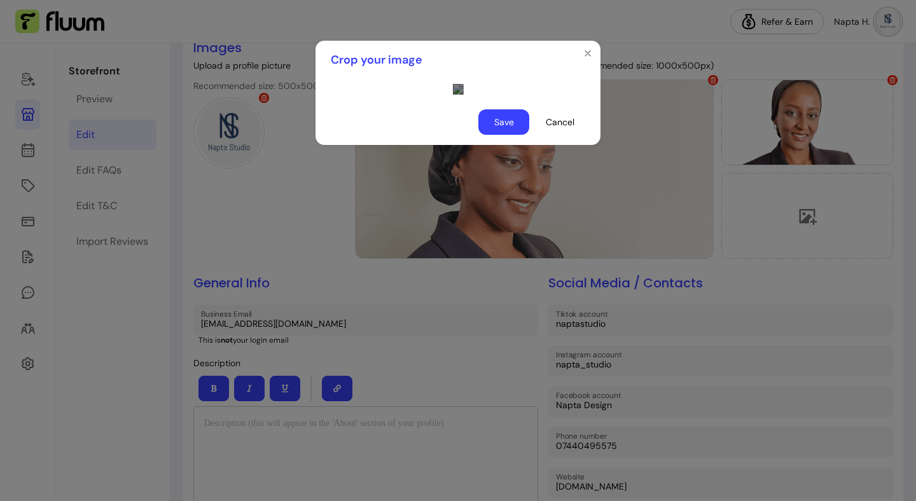
click at [541, 343] on div "Use the arrow keys to move the crop selection area" at bounding box center [580, 308] width 254 height 127
click at [509, 135] on button "Save" at bounding box center [504, 122] width 50 height 25
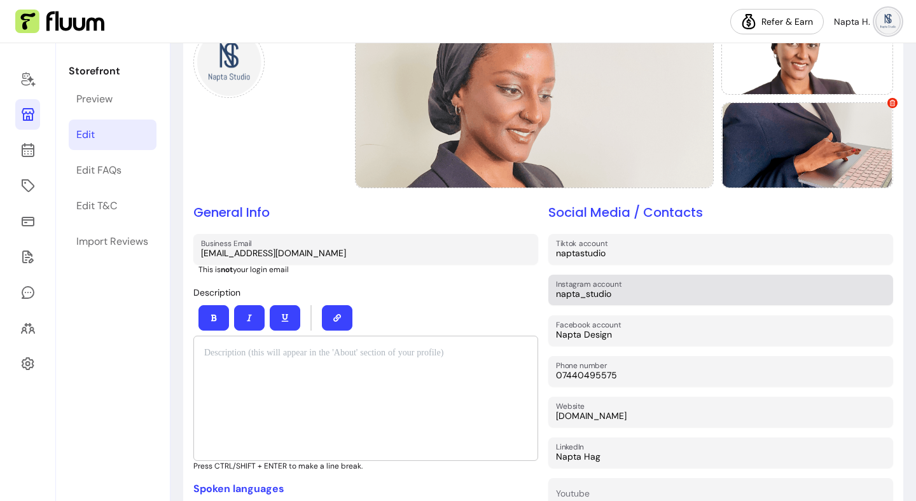
scroll to position [154, 0]
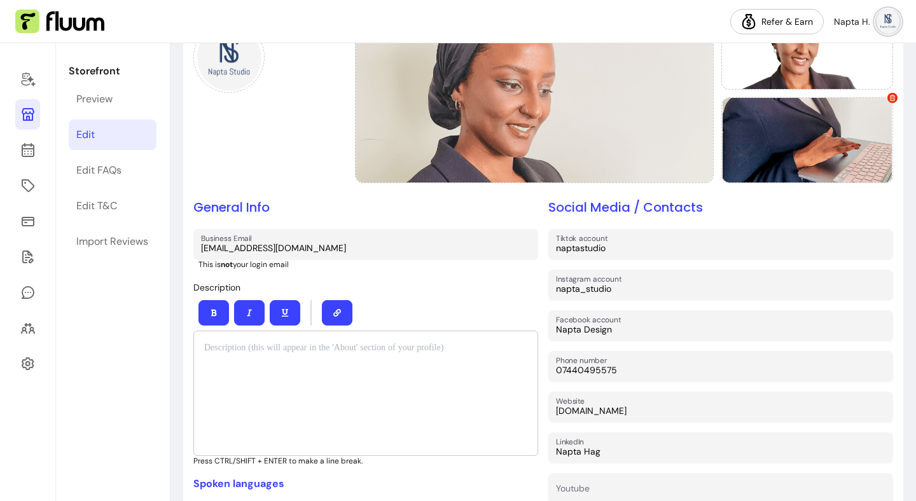
click at [294, 352] on div "To enrich screen reader interactions, please activate Accessibility in Grammarl…" at bounding box center [365, 393] width 345 height 125
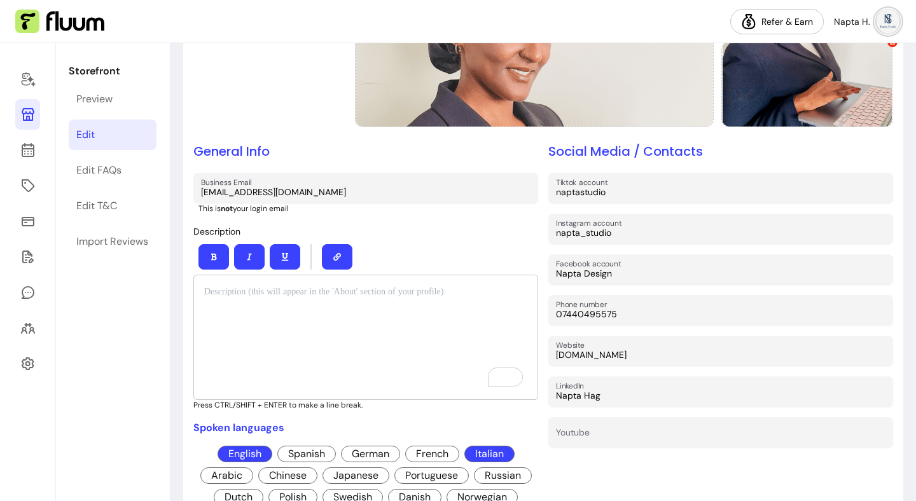
scroll to position [240, 0]
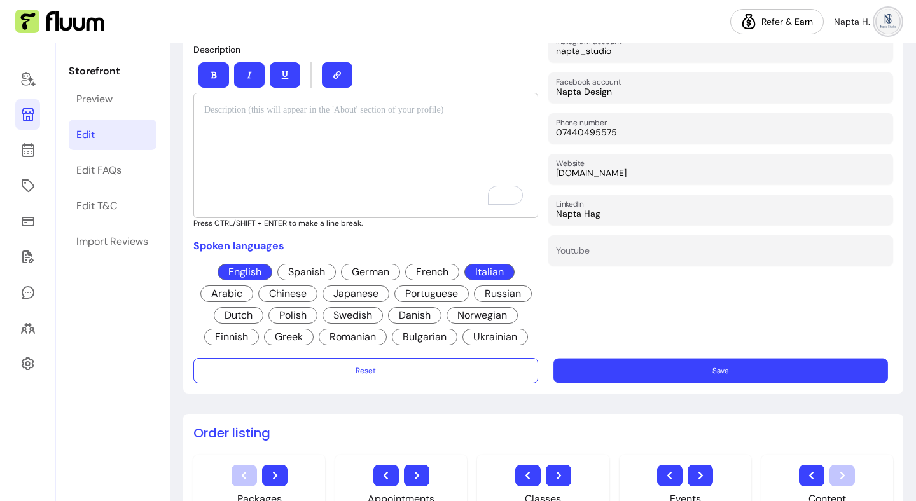
click at [619, 369] on button "Save" at bounding box center [720, 371] width 334 height 25
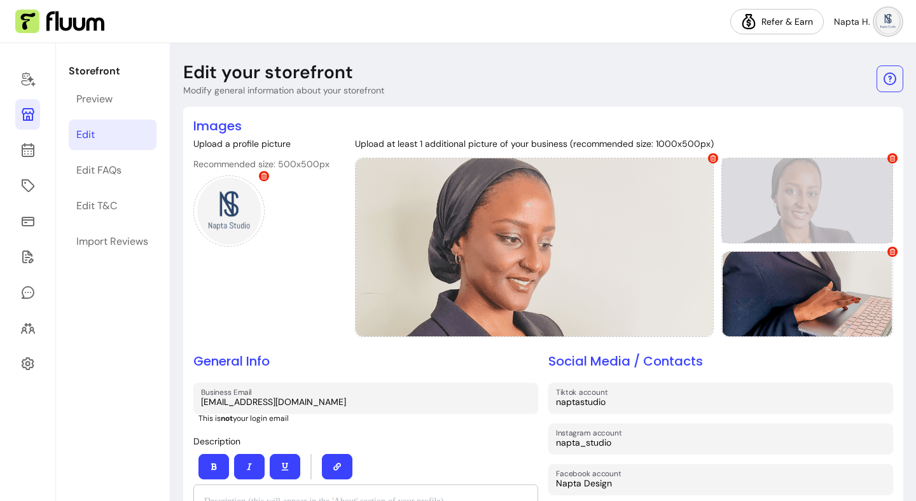
click at [889, 160] on icon at bounding box center [892, 158] width 6 height 6
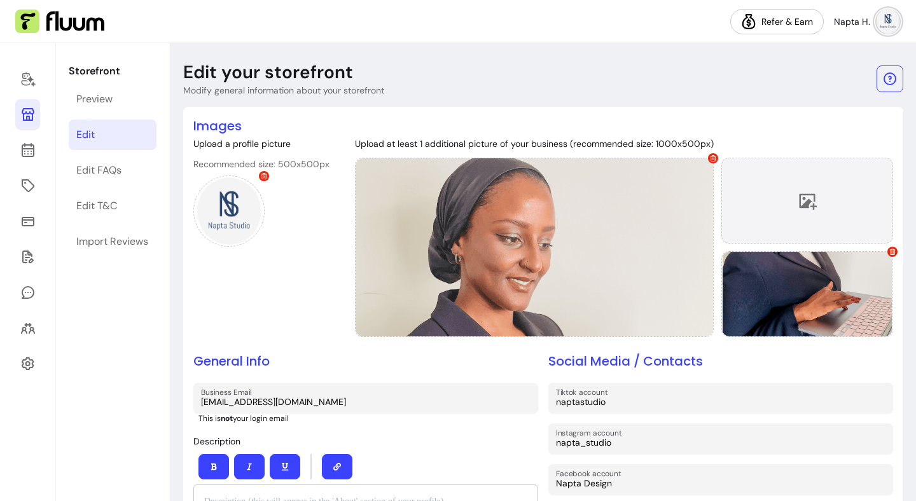
click at [807, 215] on div at bounding box center [807, 201] width 172 height 86
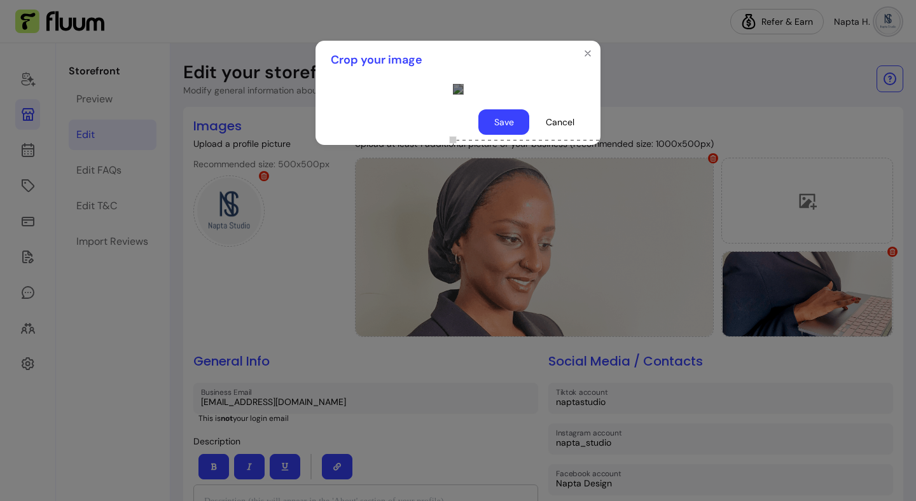
click at [492, 195] on div "Use the arrow keys to move the crop selection area" at bounding box center [580, 203] width 254 height 127
click at [514, 135] on button "Save" at bounding box center [504, 122] width 50 height 25
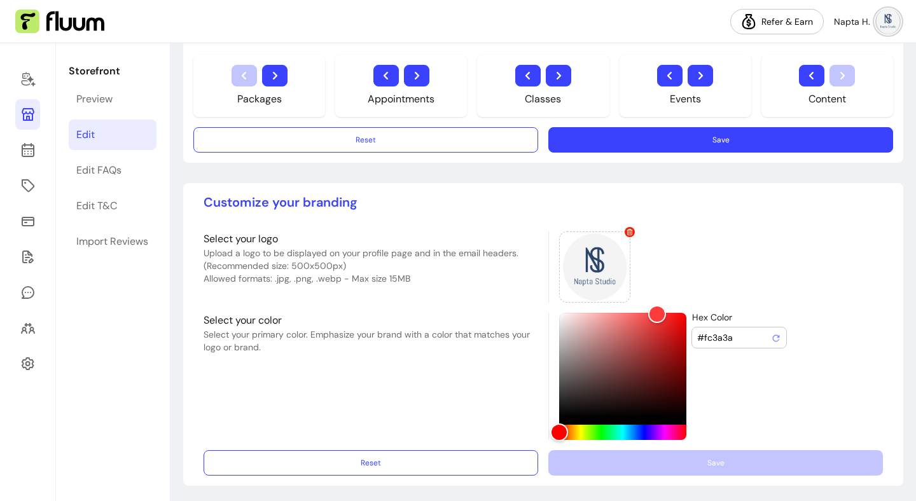
click at [670, 135] on button "Save" at bounding box center [720, 139] width 345 height 25
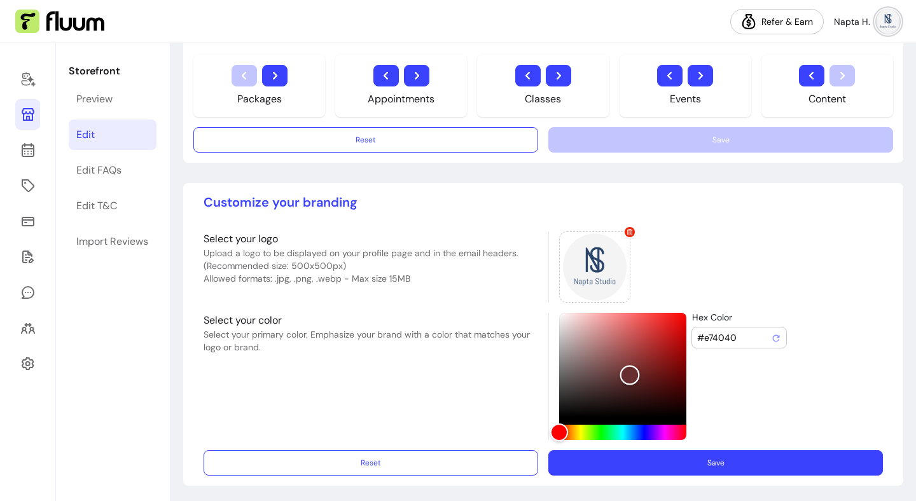
drag, startPoint x: 646, startPoint y: 320, endPoint x: 624, endPoint y: 373, distance: 57.3
click at [624, 373] on div "Color" at bounding box center [622, 365] width 127 height 104
type input "#652e2e"
click at [590, 266] on div at bounding box center [594, 266] width 71 height 71
